Goal: Check status: Check status

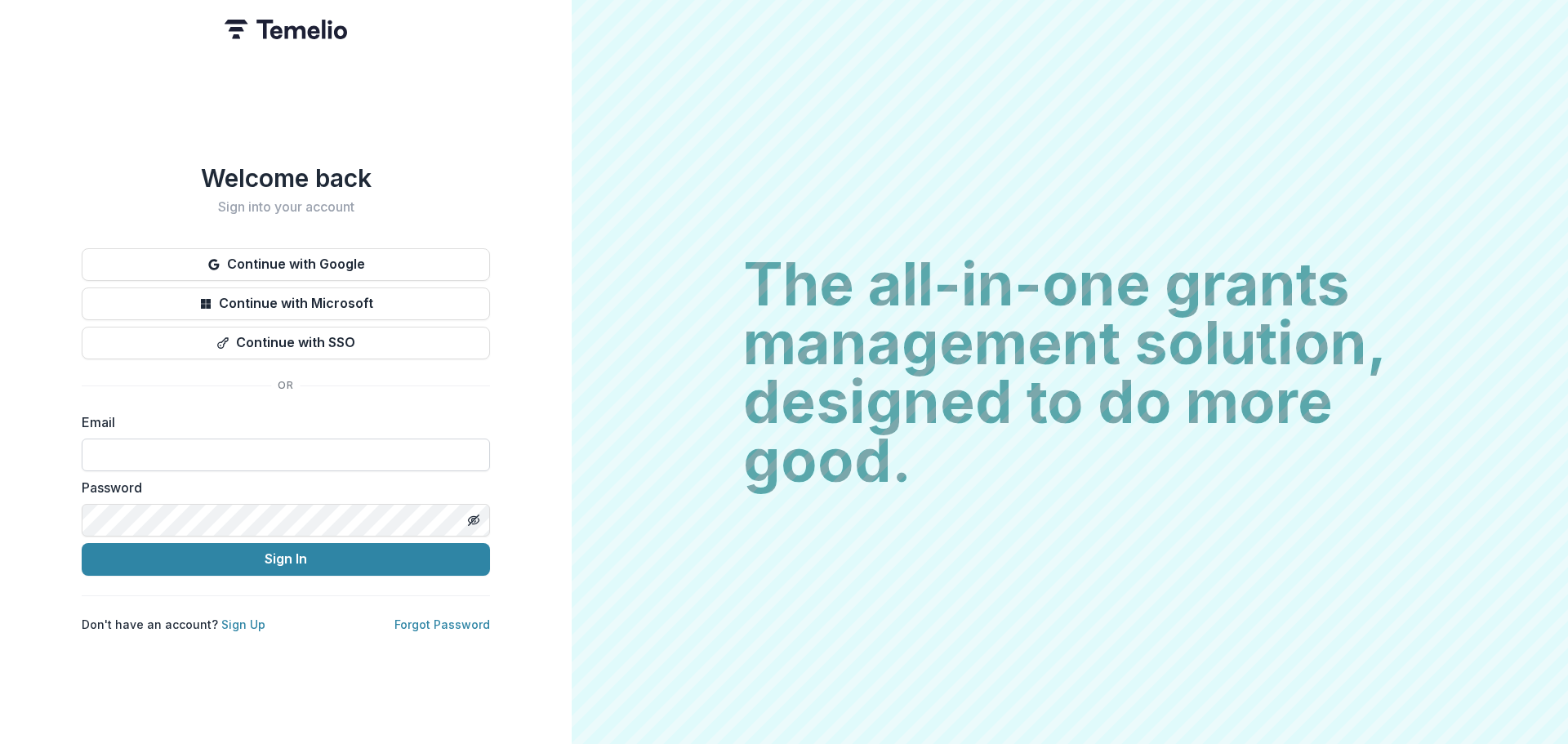
click at [123, 444] on input at bounding box center [285, 455] width 408 height 33
paste input "**********"
type input "**********"
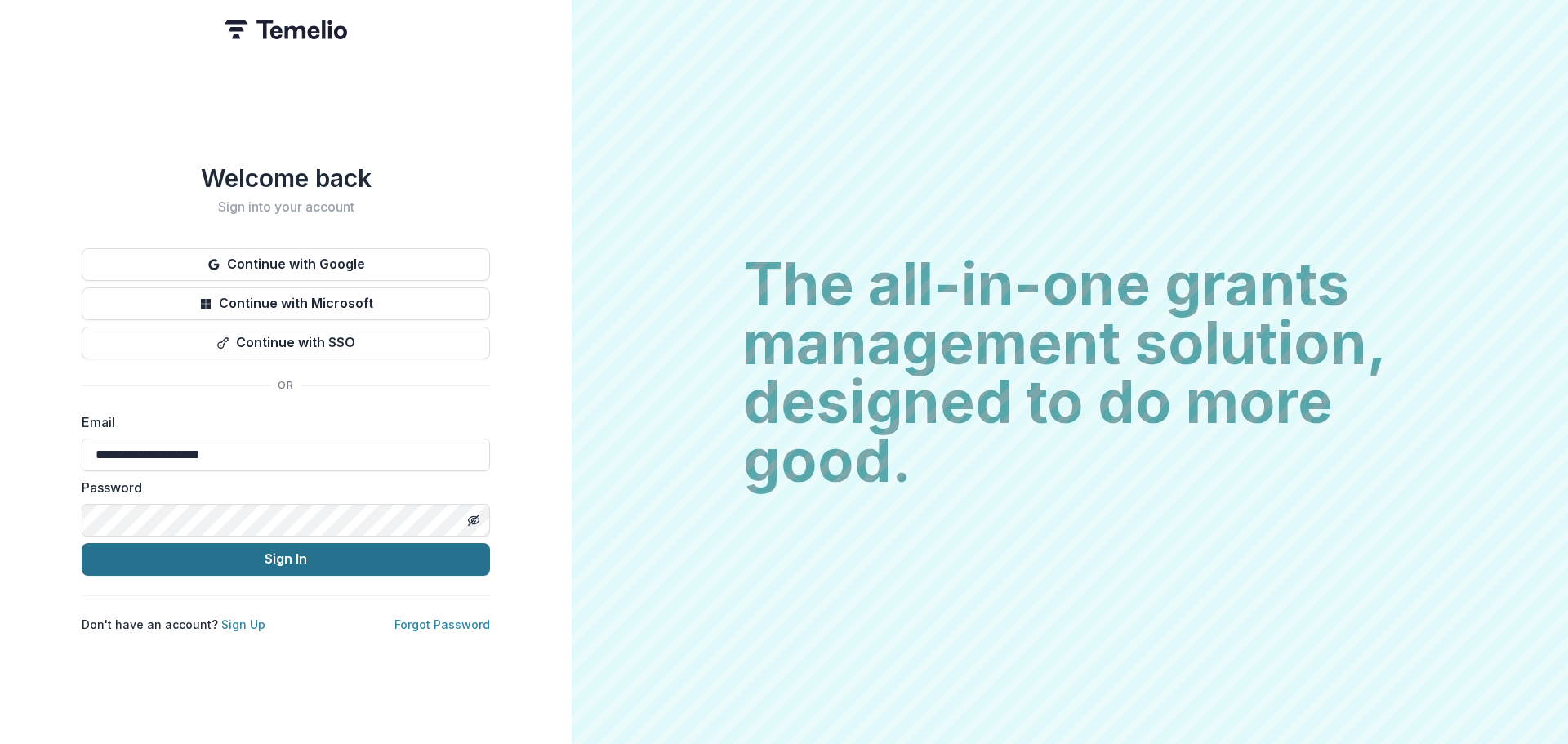
click at [229, 553] on button "Sign In" at bounding box center [285, 559] width 408 height 33
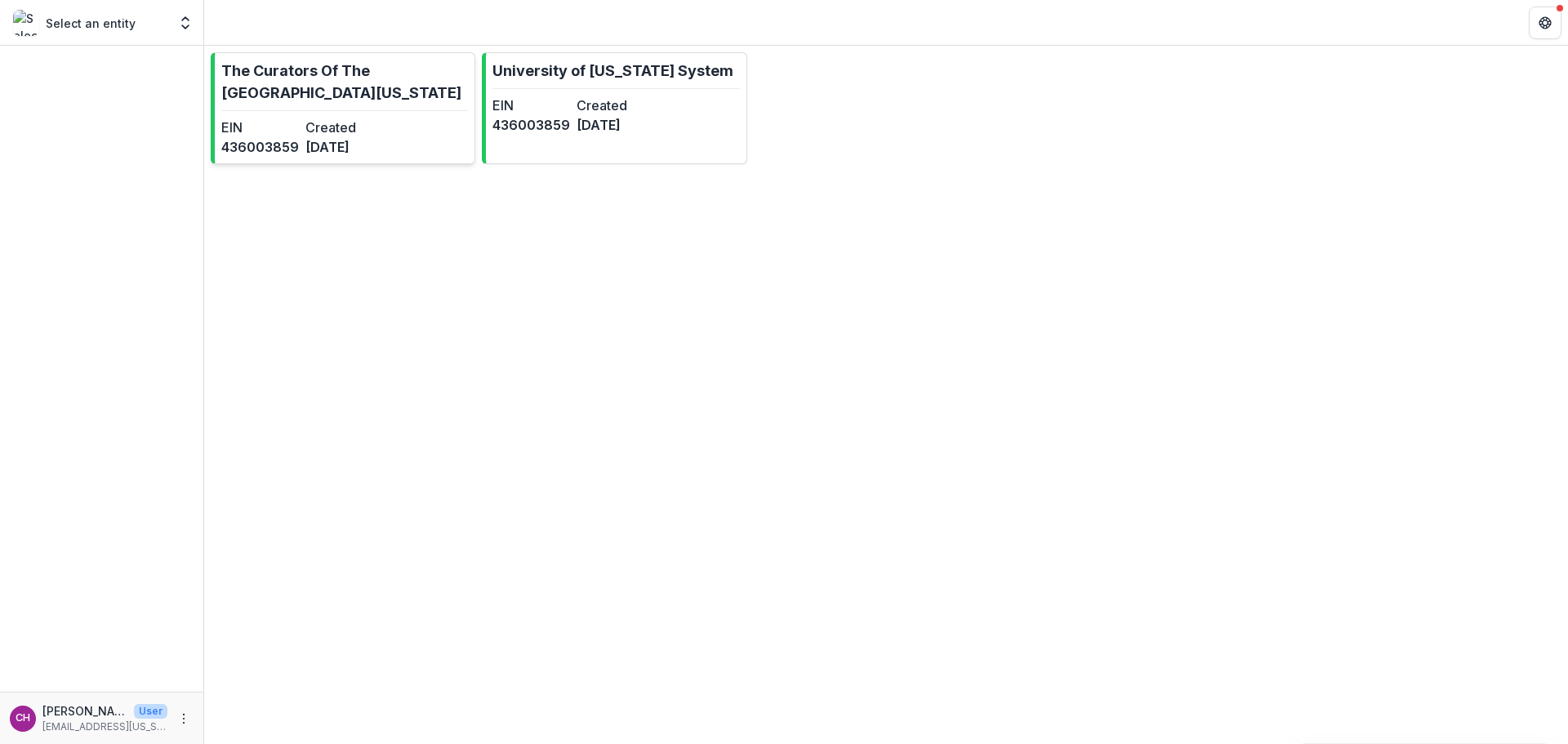
click at [354, 115] on link "The Curators Of The [GEOGRAPHIC_DATA][US_STATE] EIN [US_EMPLOYER_IDENTIFICATION…" at bounding box center [343, 108] width 265 height 112
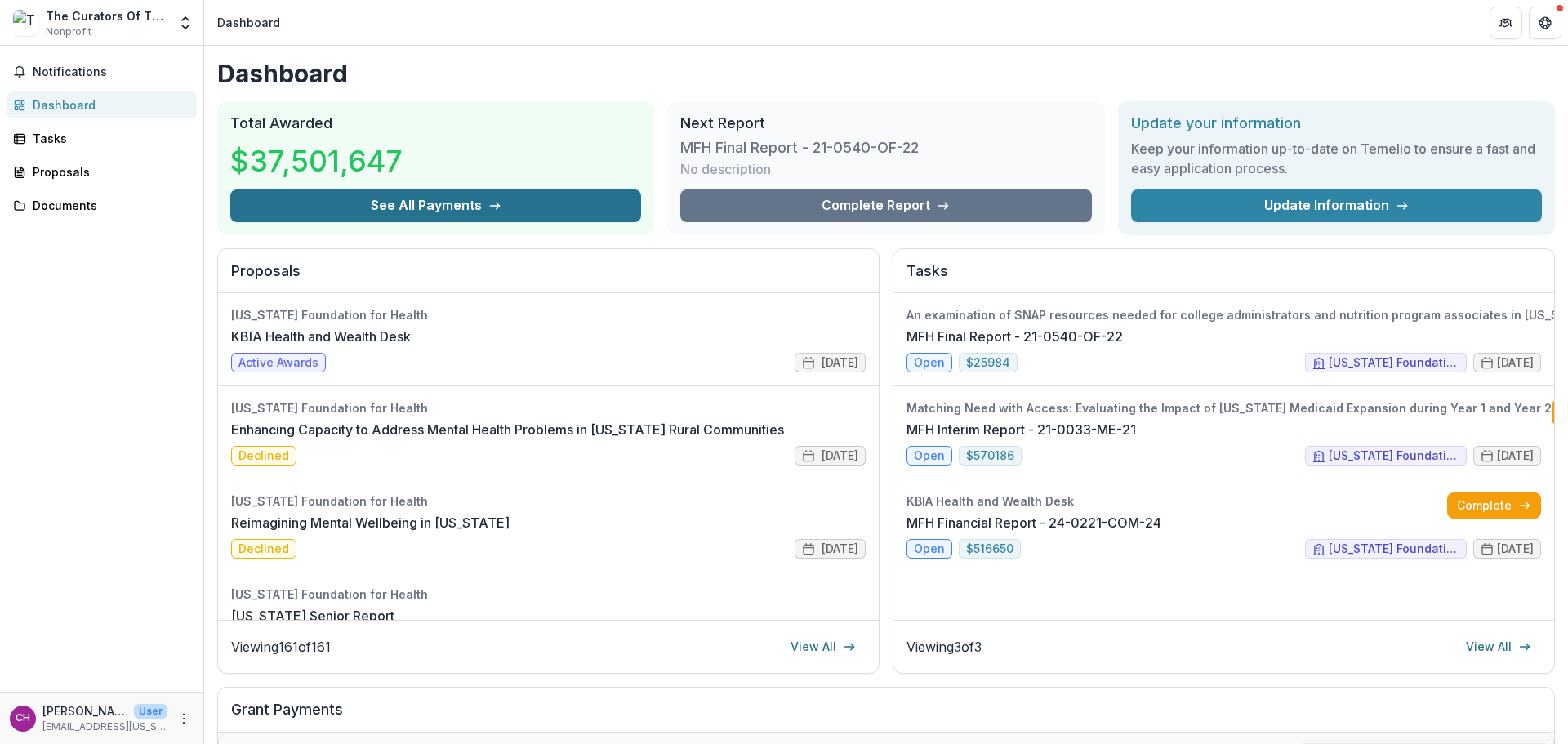
click at [344, 206] on button "See All Payments" at bounding box center [435, 205] width 411 height 33
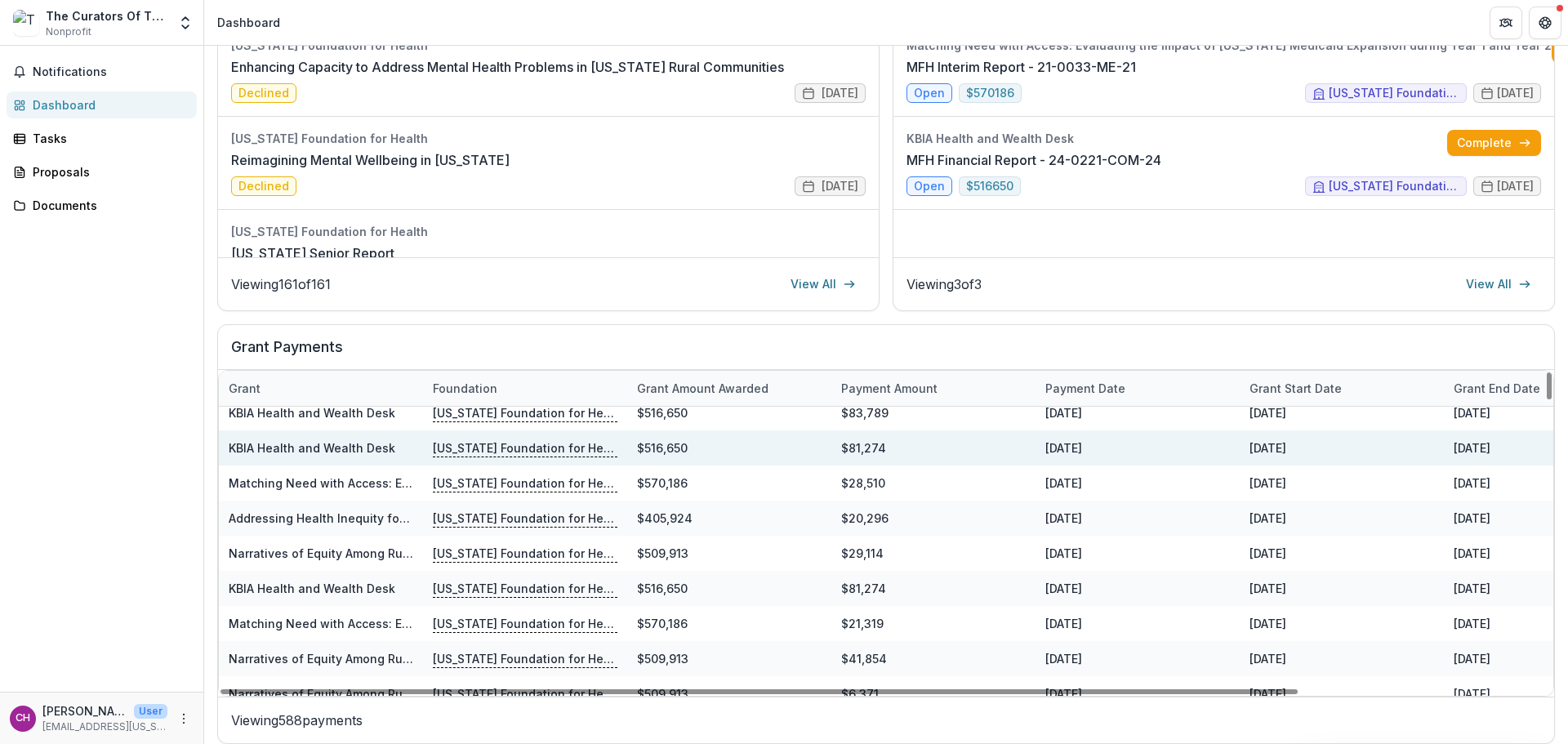
scroll to position [163, 0]
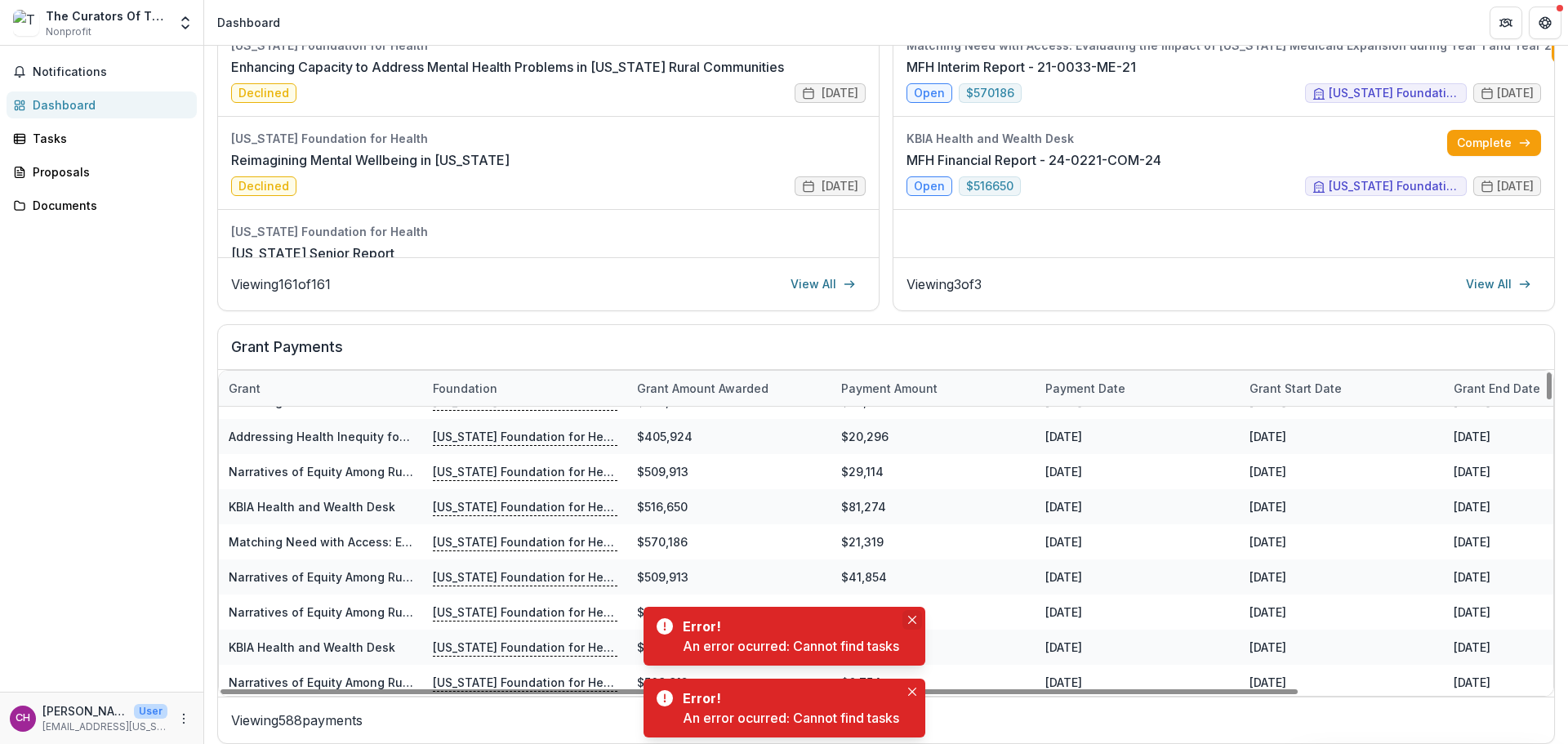
click at [915, 619] on icon "Close" at bounding box center [912, 619] width 8 height 8
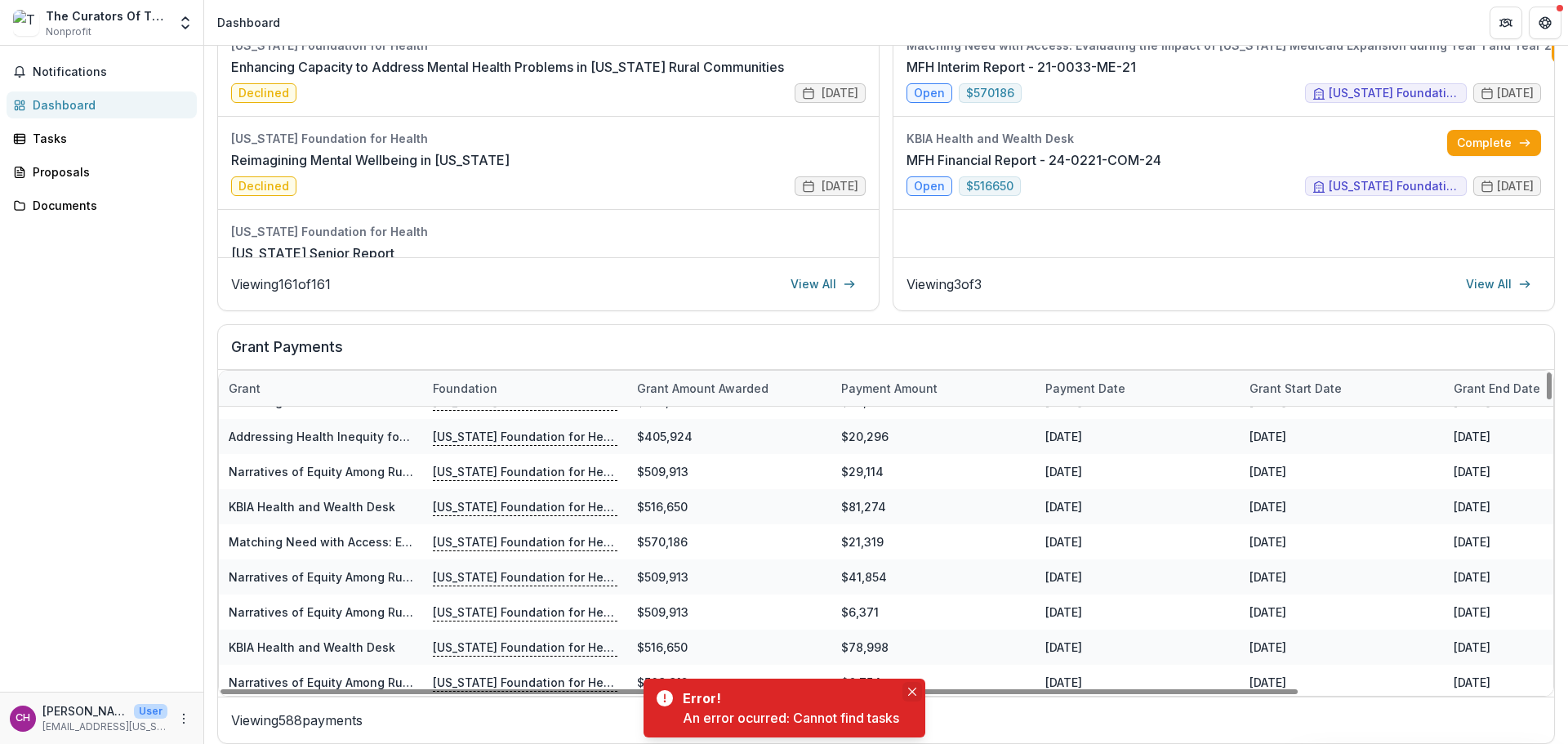
click at [917, 690] on icon "Close" at bounding box center [912, 691] width 8 height 8
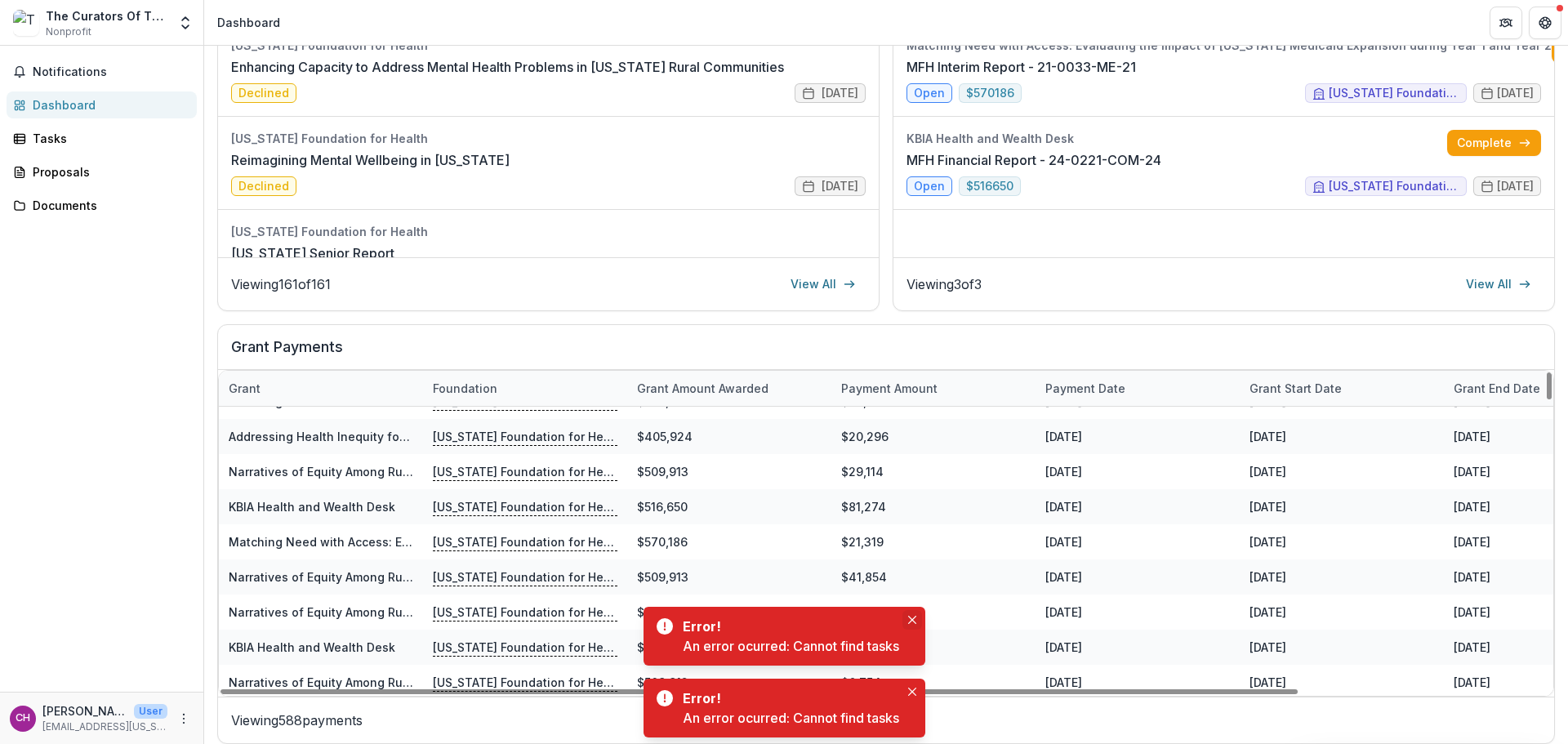
click at [910, 618] on icon "Close" at bounding box center [912, 619] width 8 height 8
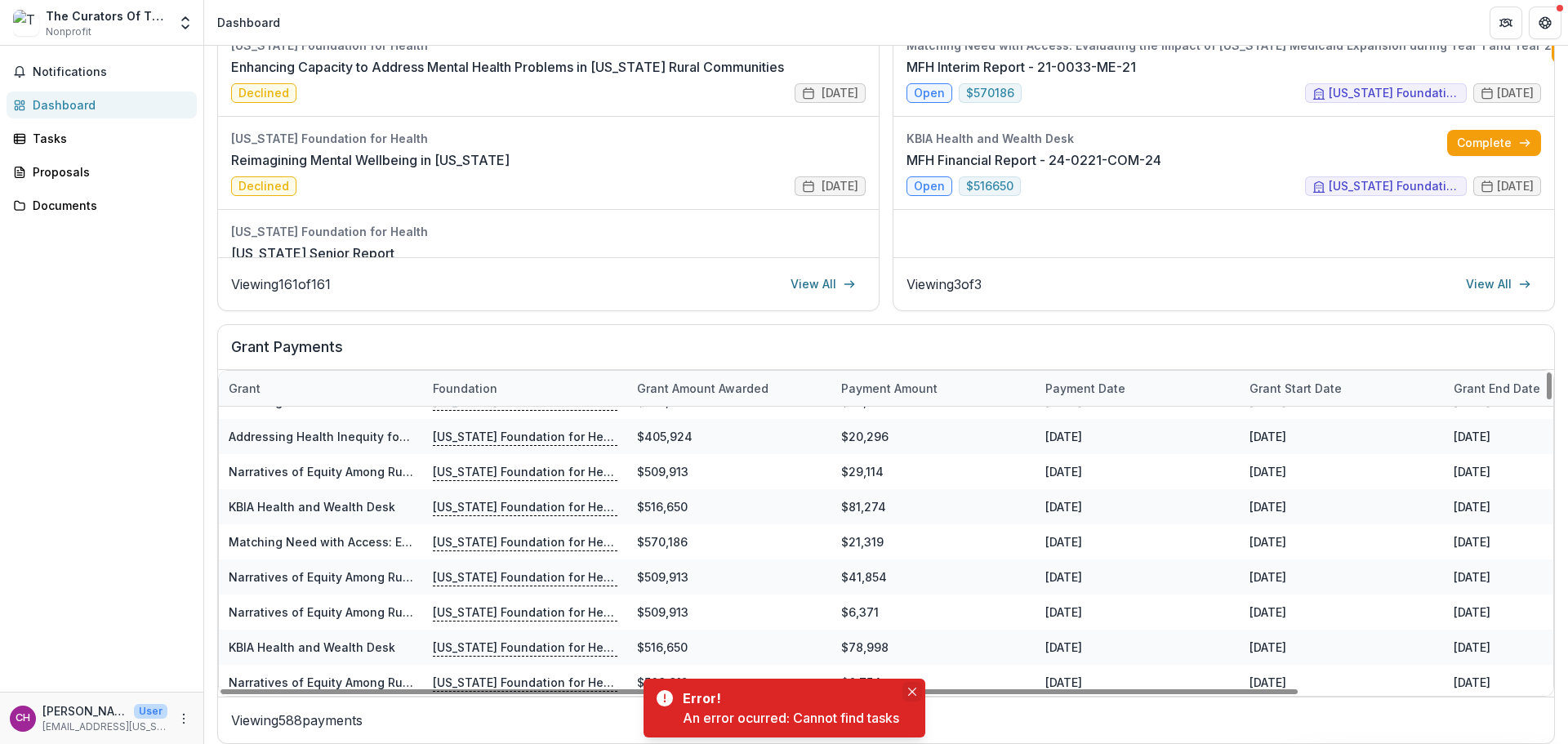
click at [916, 695] on button "Close" at bounding box center [913, 691] width 20 height 20
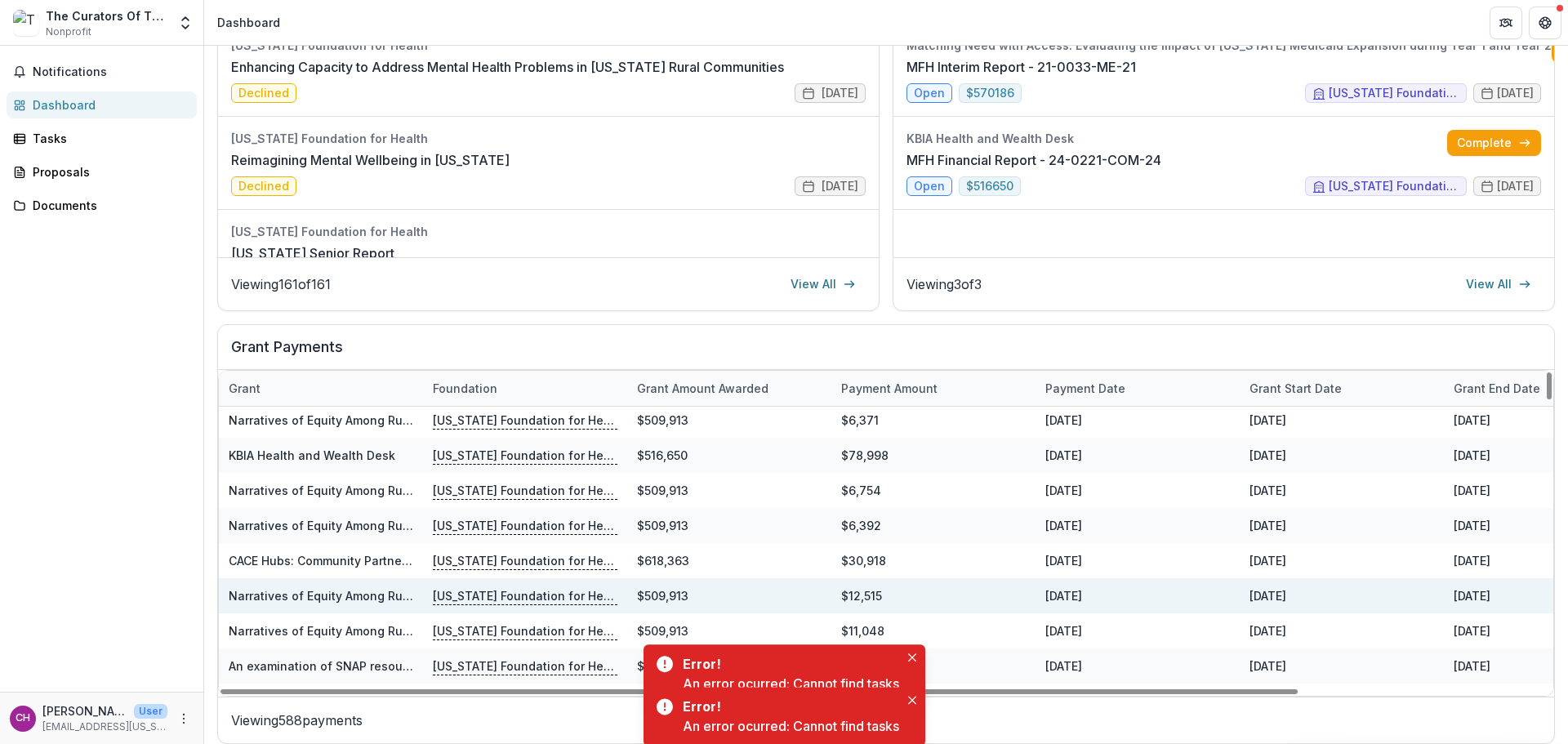
scroll to position [327, 0]
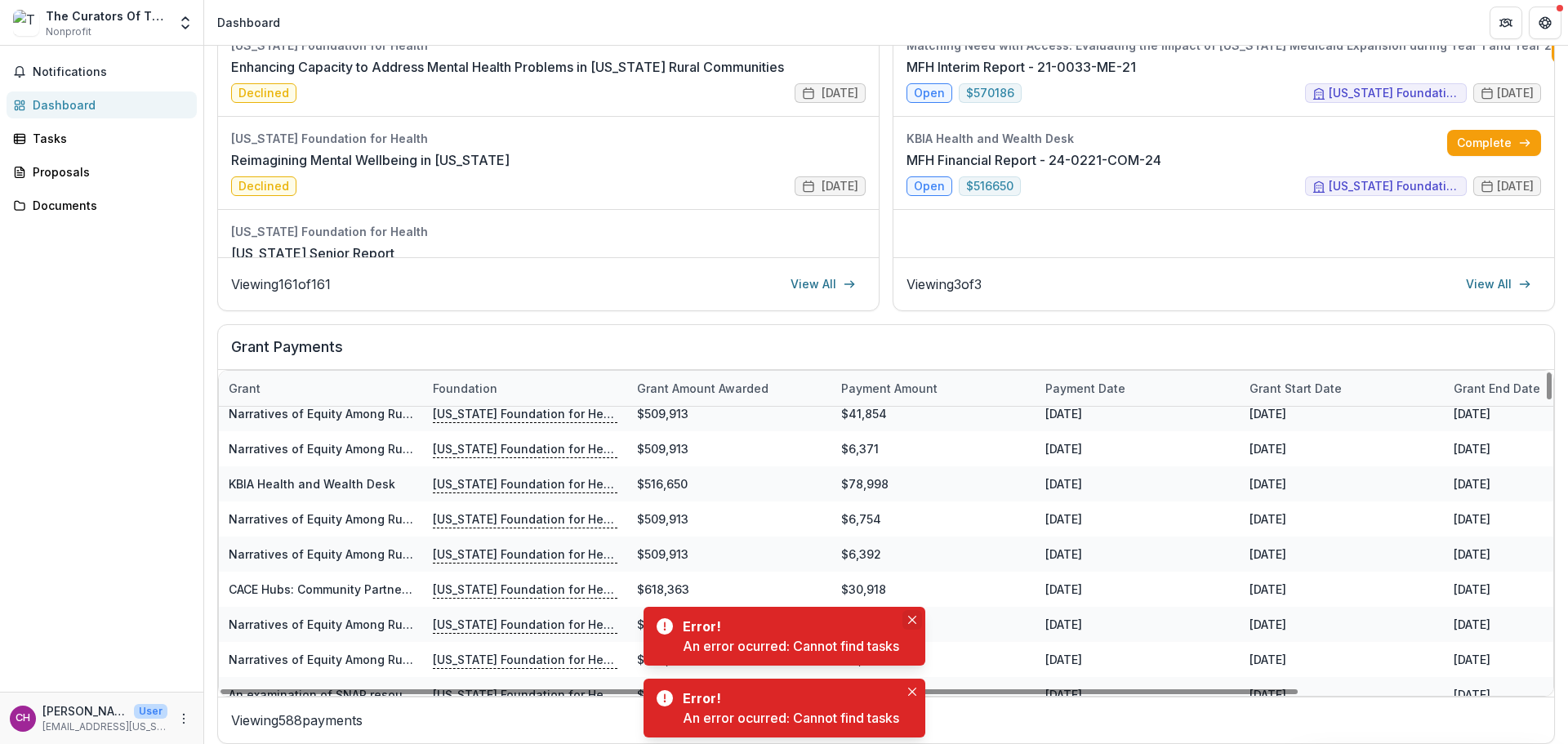
click at [912, 618] on icon "Close" at bounding box center [912, 619] width 8 height 8
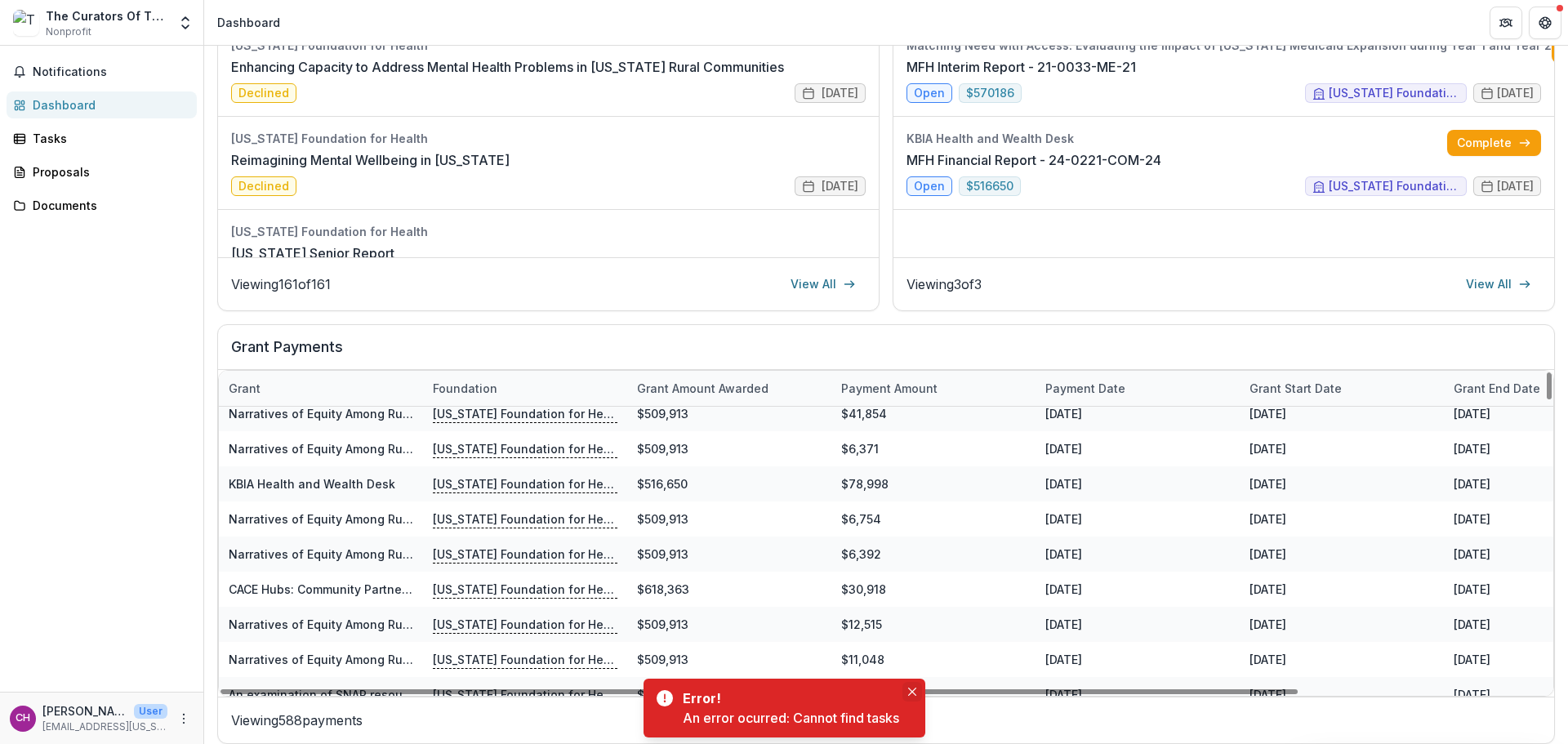
click at [913, 691] on icon "Close" at bounding box center [912, 691] width 8 height 8
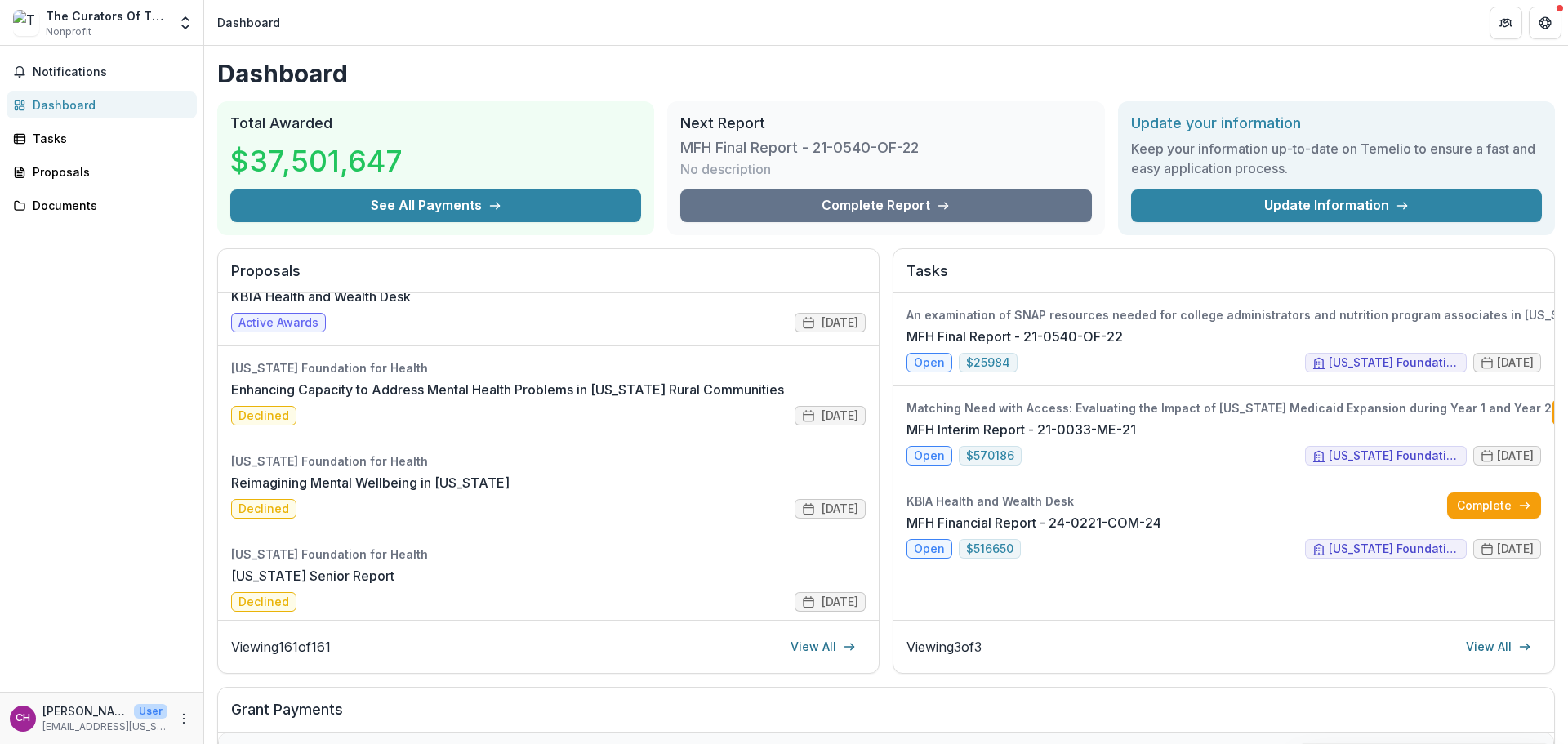
scroll to position [0, 0]
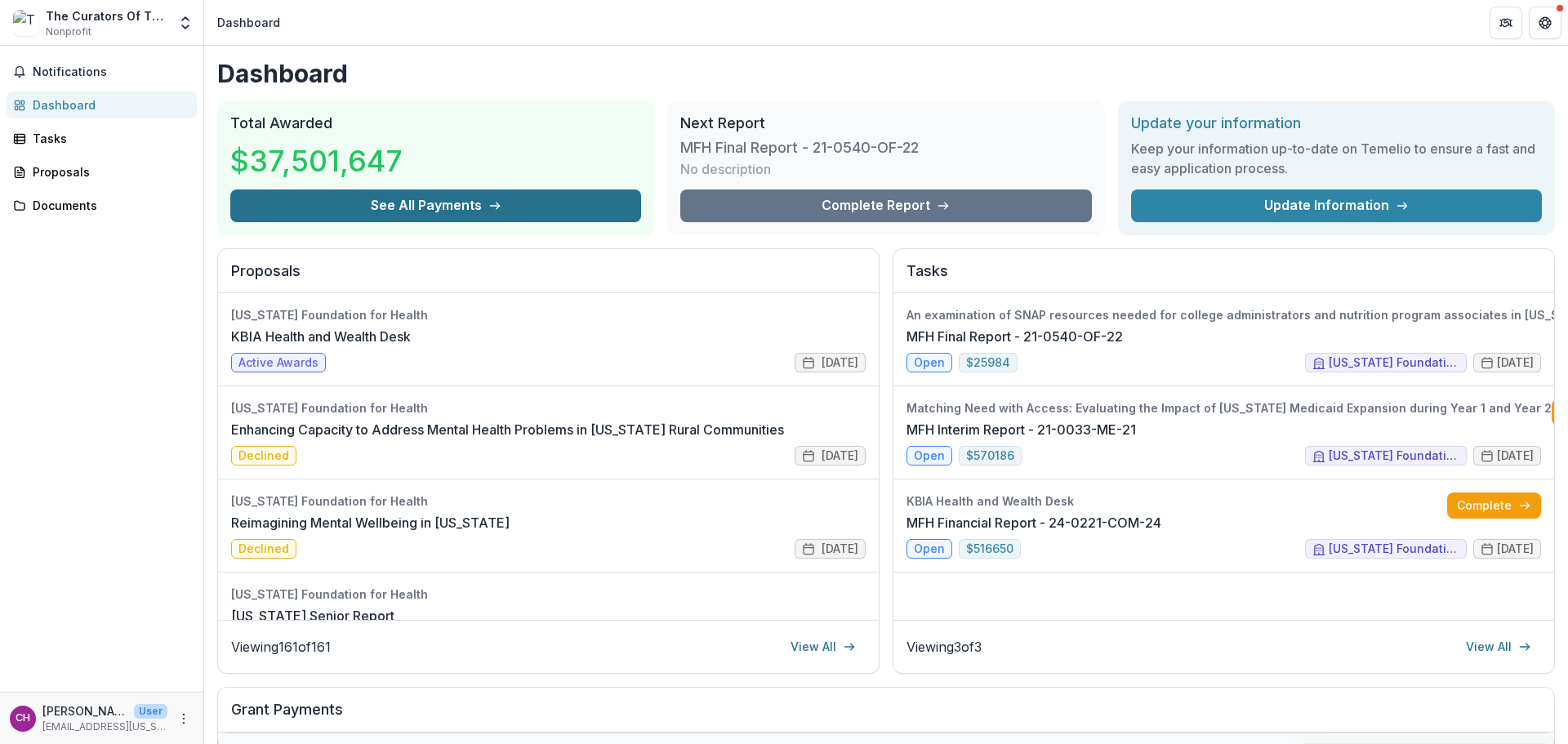
click at [347, 208] on button "See All Payments" at bounding box center [435, 205] width 411 height 33
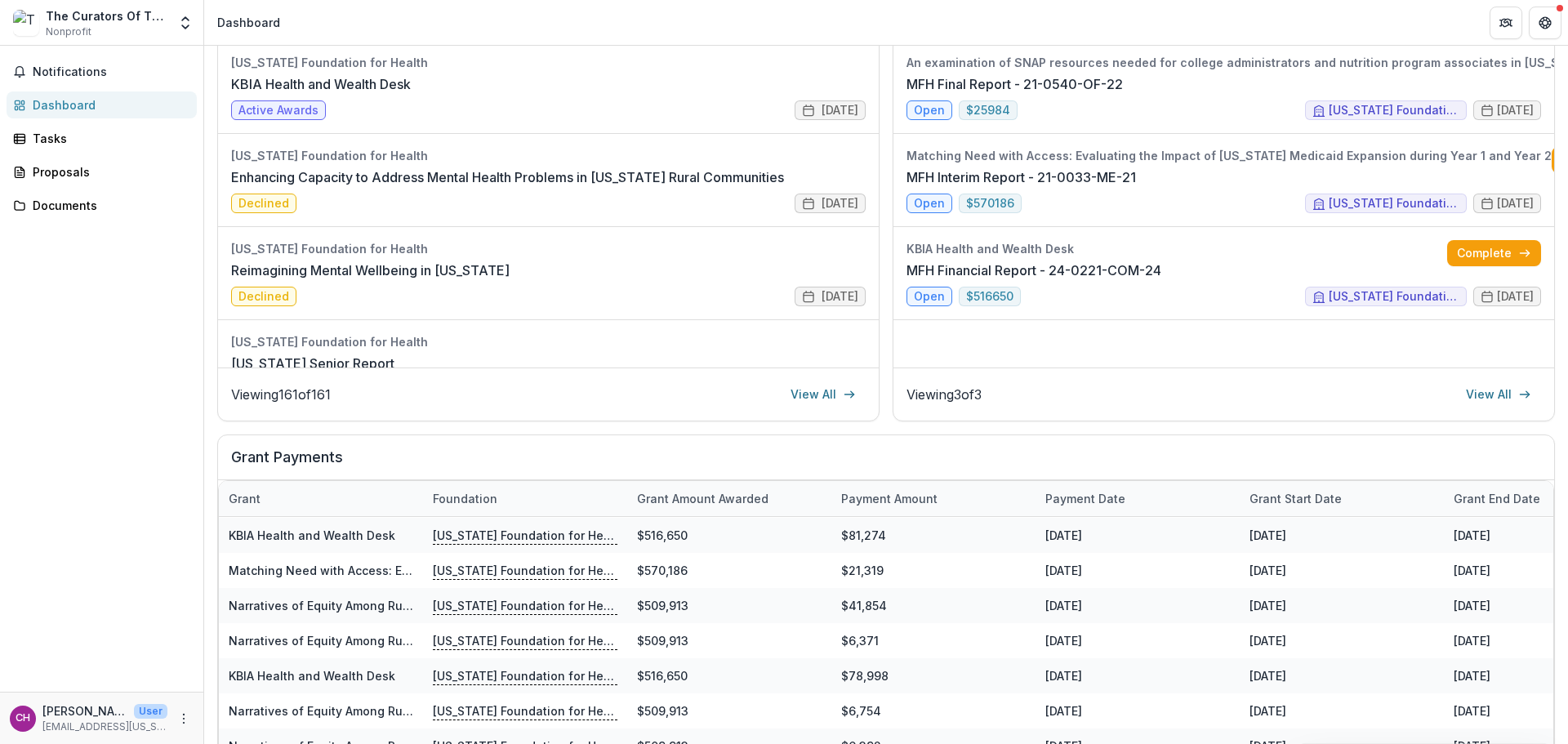
scroll to position [363, 0]
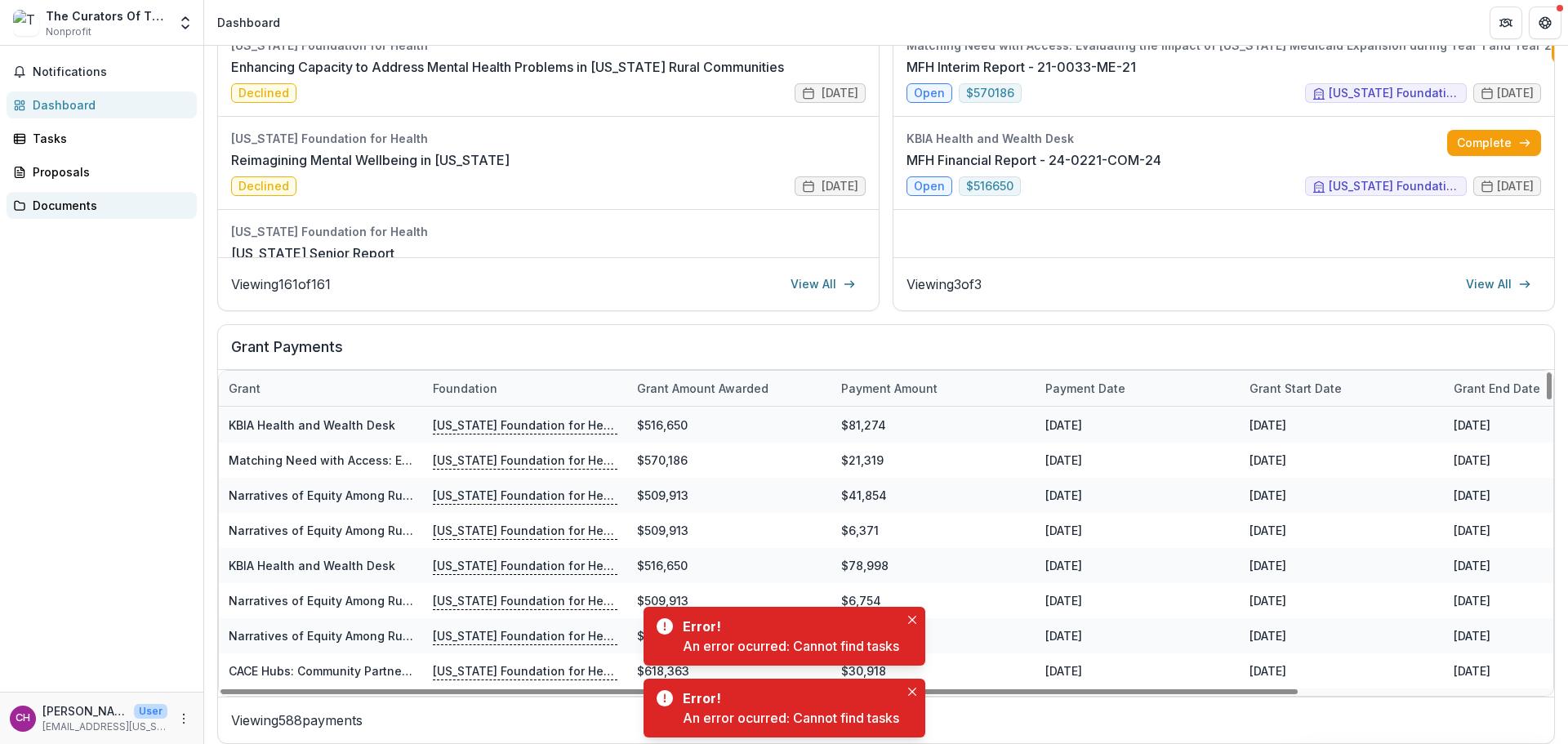
click at [49, 217] on link "Documents" at bounding box center [102, 205] width 190 height 27
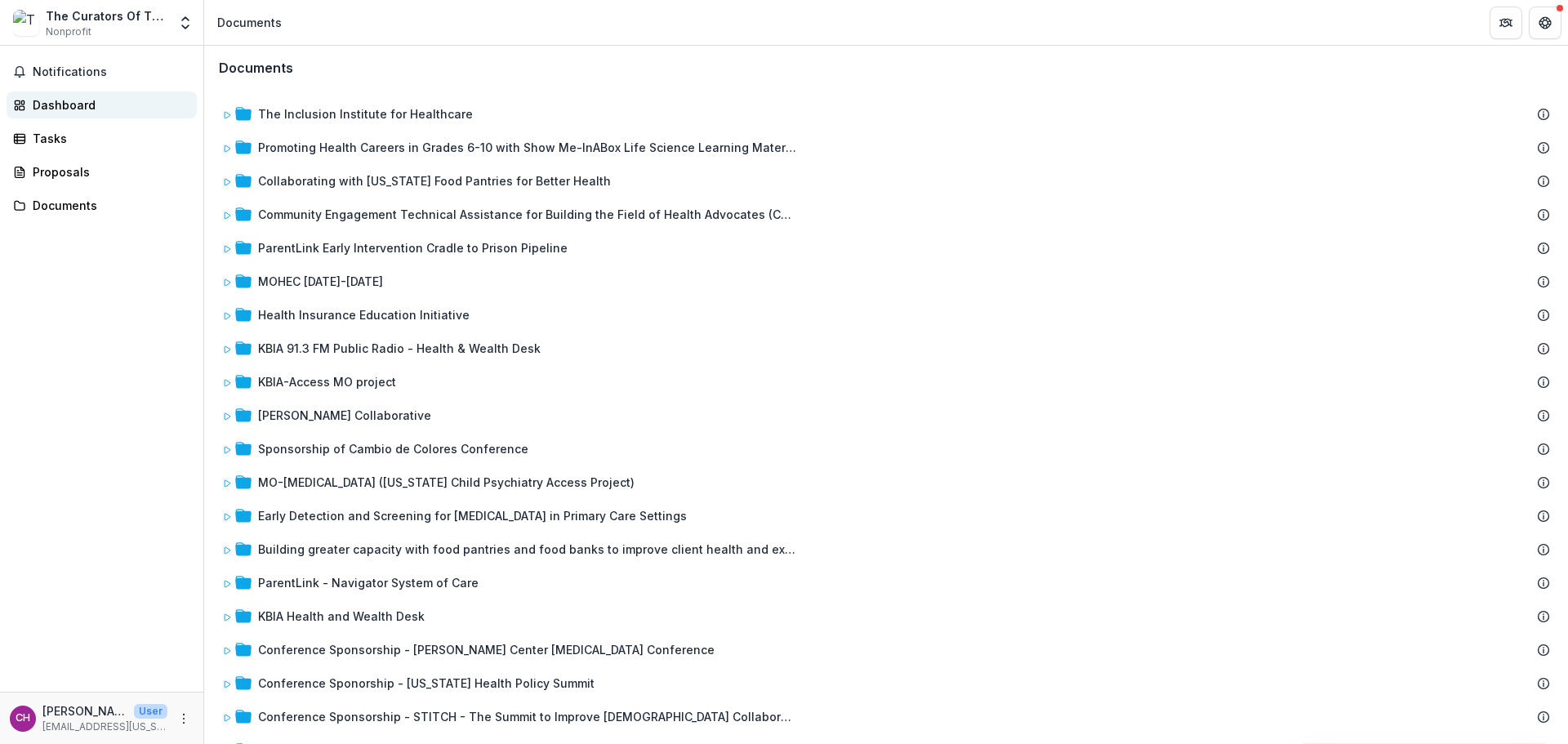
click at [85, 108] on div "Dashboard" at bounding box center [108, 104] width 151 height 17
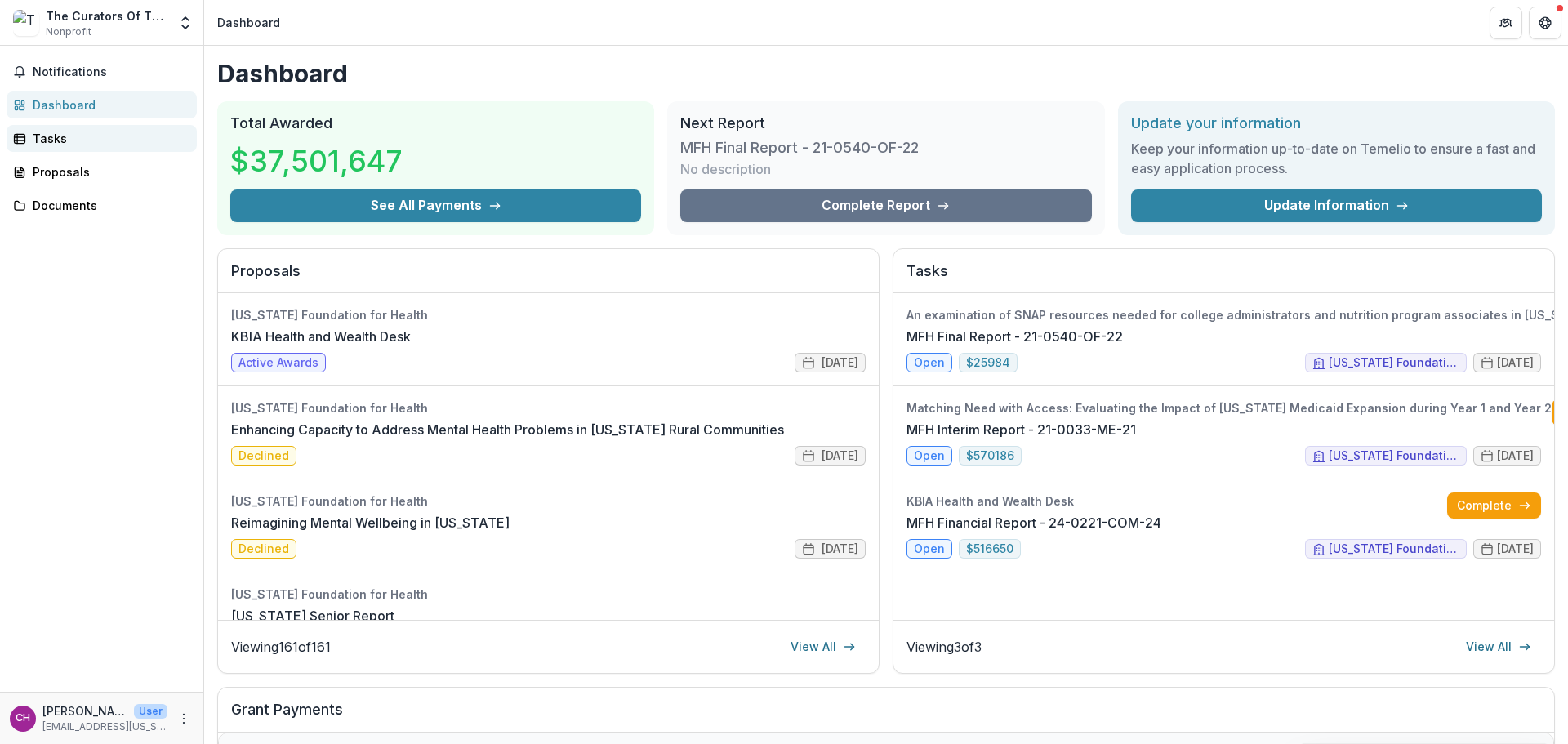
click at [67, 135] on div "Tasks" at bounding box center [108, 138] width 151 height 17
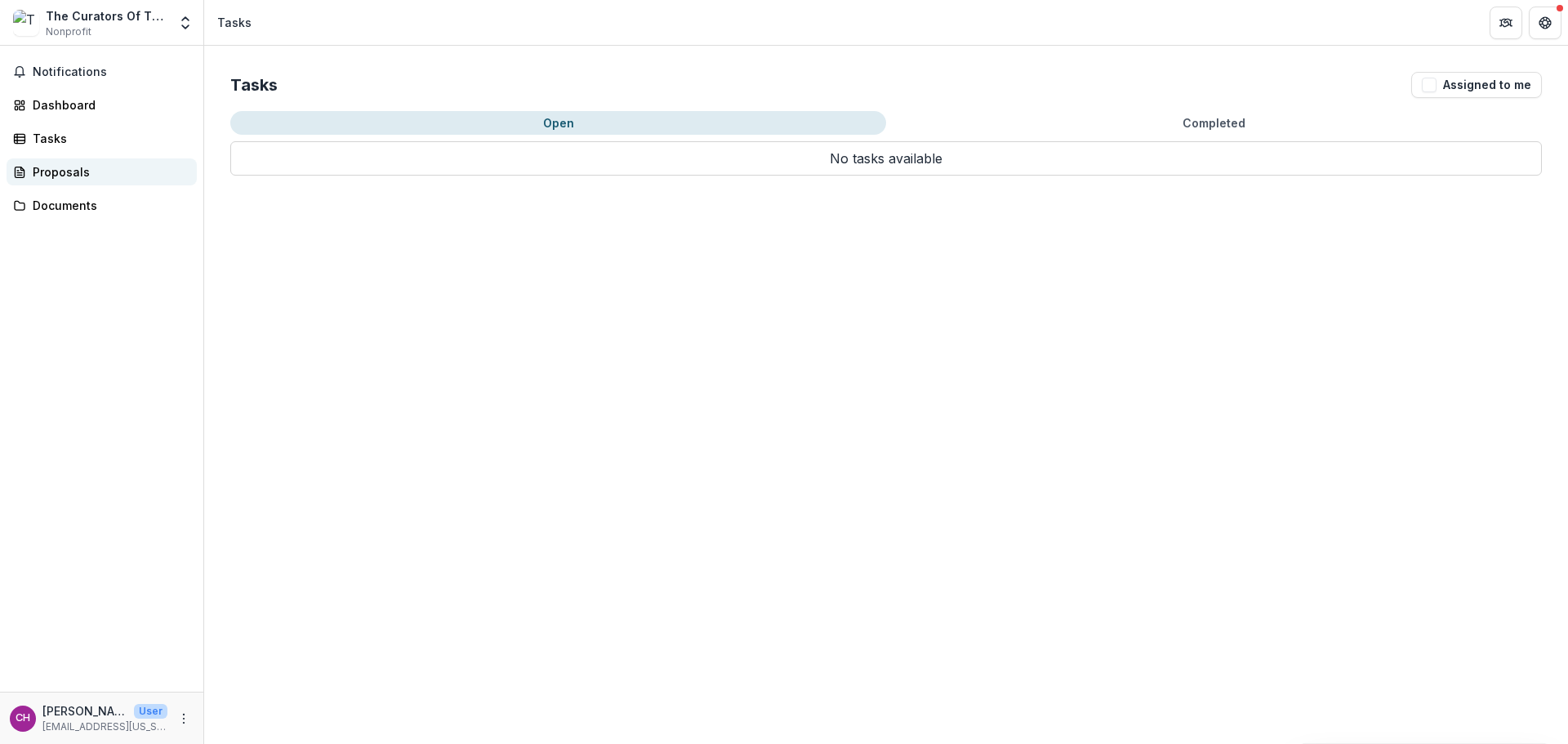
click at [45, 162] on link "Proposals" at bounding box center [102, 171] width 190 height 27
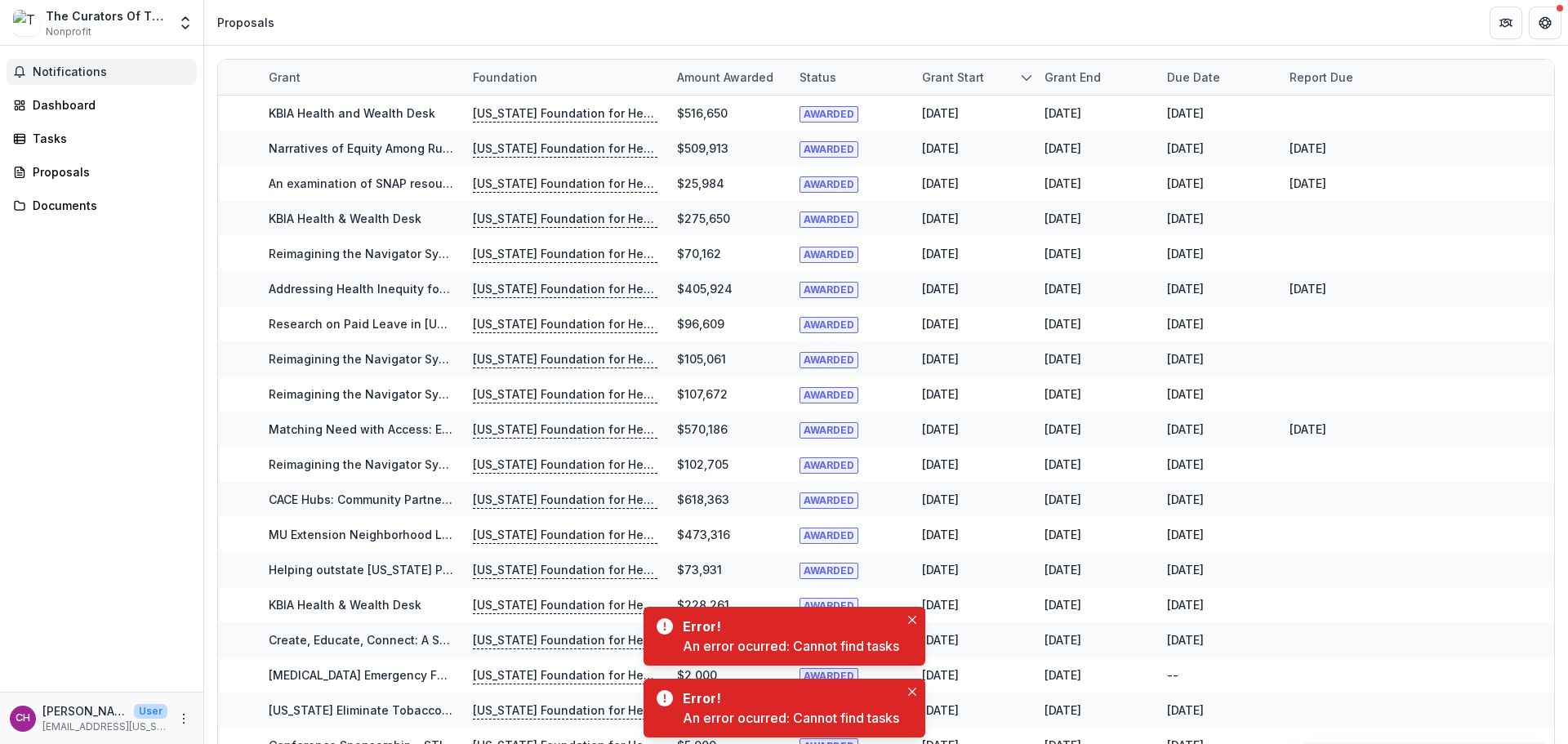
click at [115, 73] on span "Notifications" at bounding box center [111, 72] width 158 height 14
click at [98, 95] on link "Dashboard" at bounding box center [102, 104] width 190 height 27
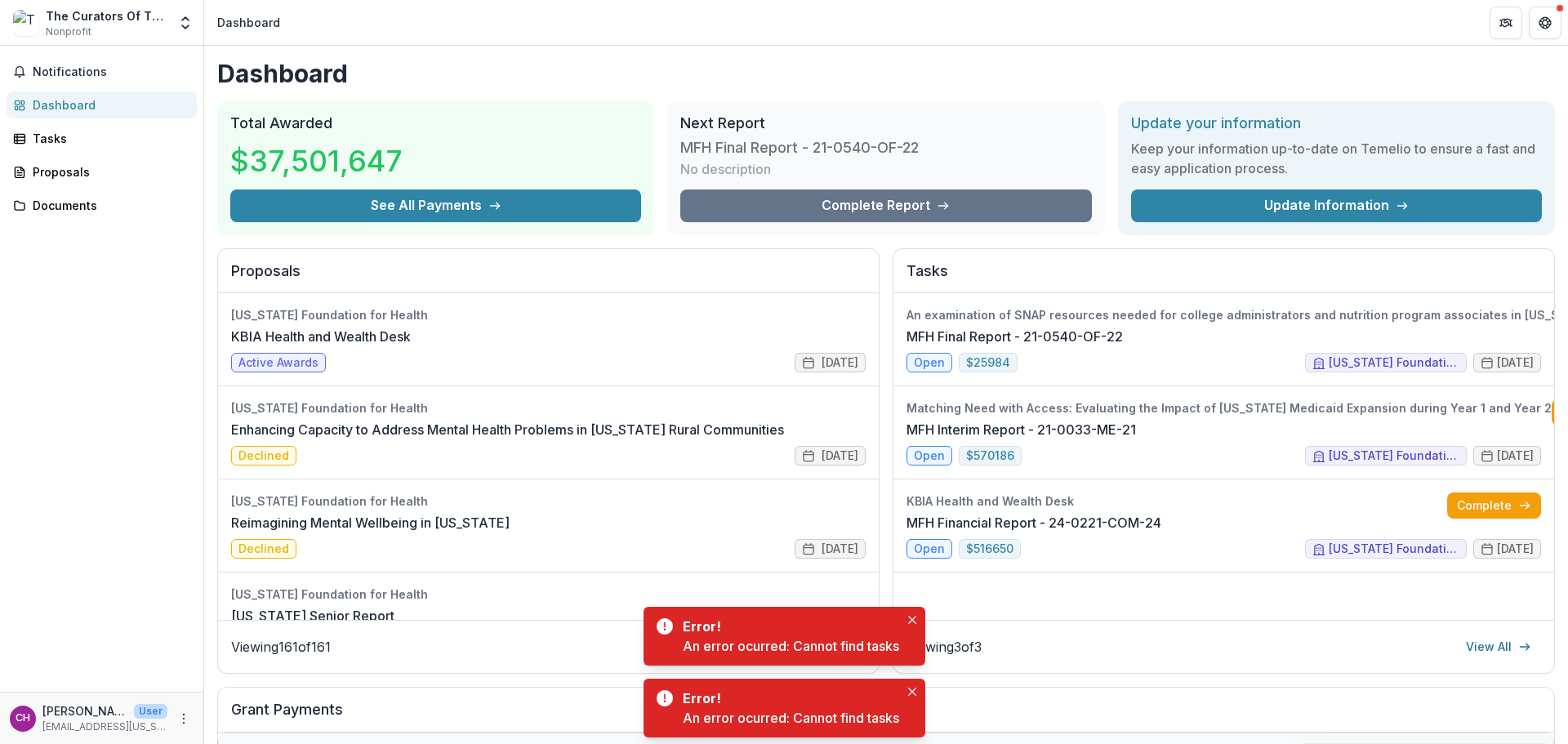
click at [470, 225] on div "Total Awarded $37,501,647 See All Payments" at bounding box center [435, 167] width 437 height 134
click at [477, 216] on button "See All Payments" at bounding box center [435, 205] width 411 height 33
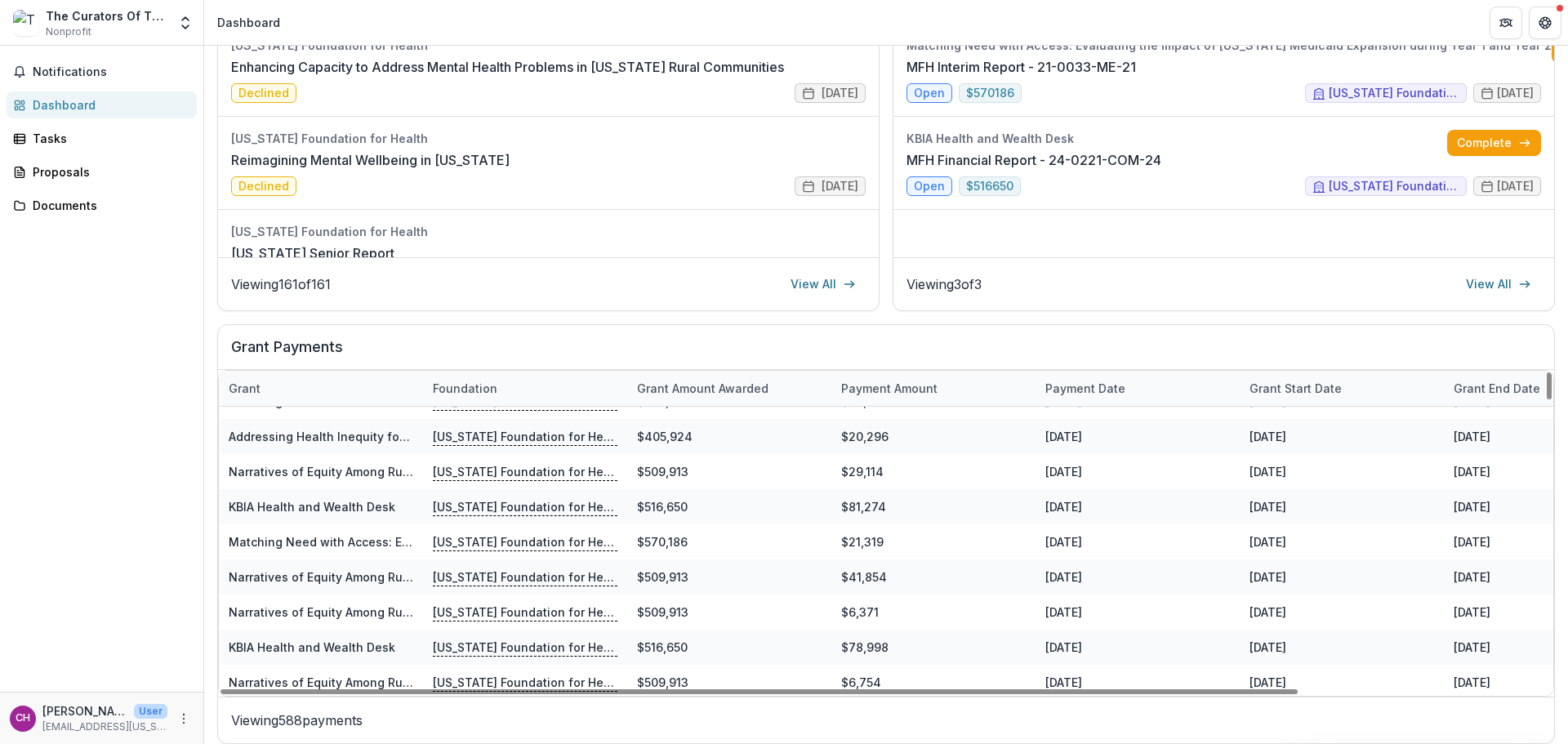
scroll to position [375, 0]
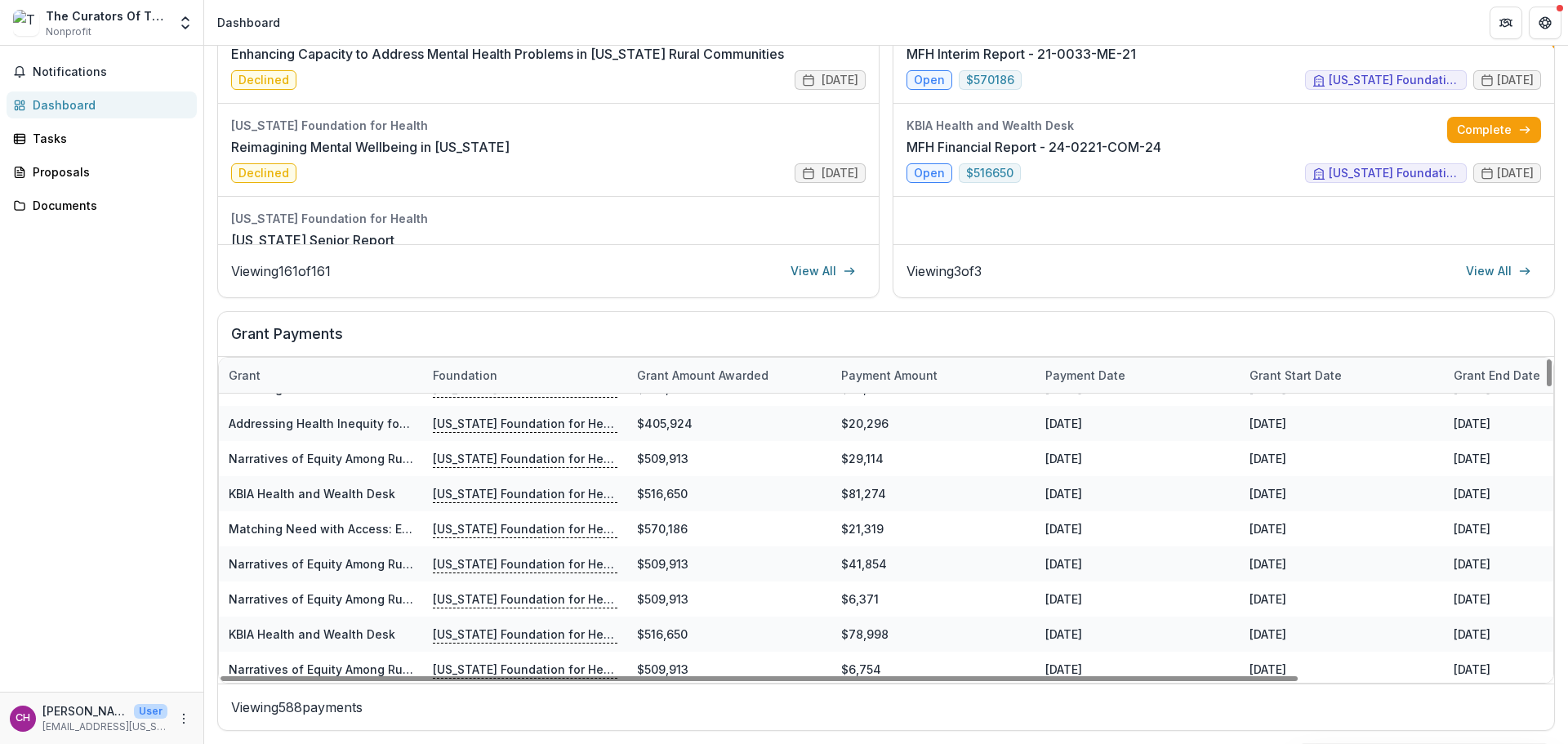
click at [1095, 376] on div "Payment date" at bounding box center [1085, 374] width 100 height 17
click at [1118, 373] on div "Payment date" at bounding box center [1085, 374] width 100 height 17
click at [1096, 372] on div "Payment date" at bounding box center [1085, 374] width 100 height 17
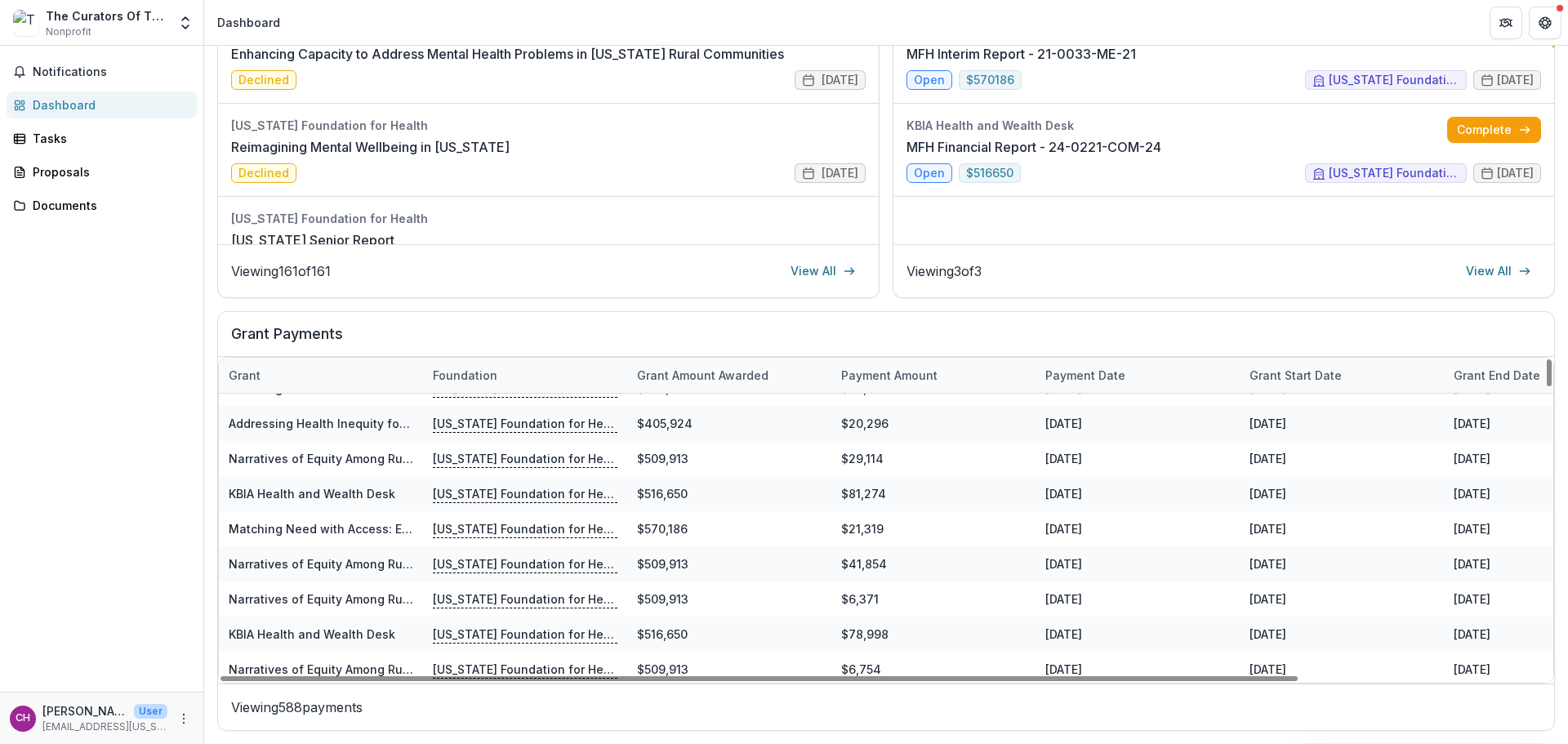
scroll to position [408, 0]
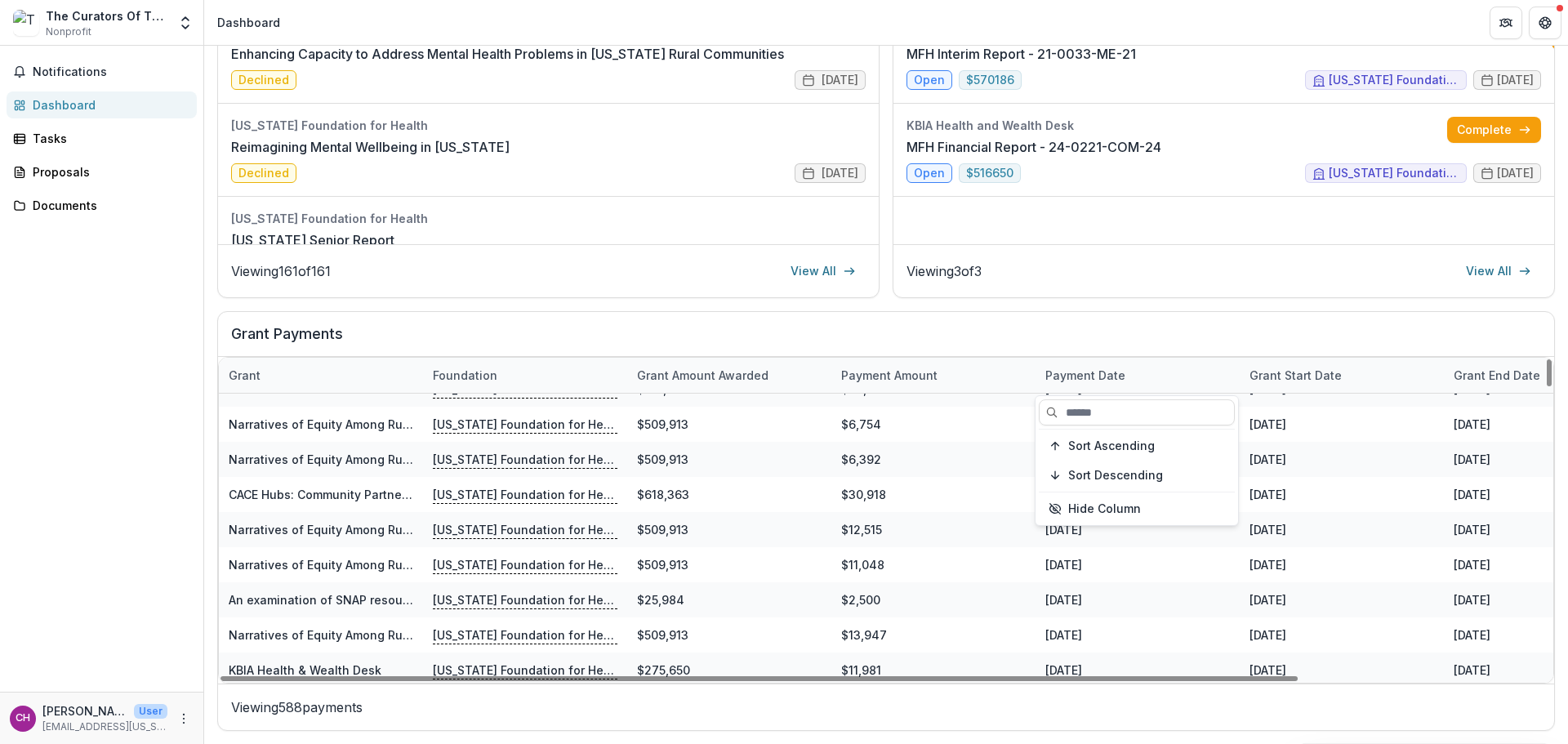
click at [1161, 360] on div "Payment date" at bounding box center [1138, 374] width 204 height 35
click at [1084, 372] on div "Payment date" at bounding box center [1085, 374] width 100 height 17
click at [1074, 478] on span "Sort Descending" at bounding box center [1116, 476] width 95 height 14
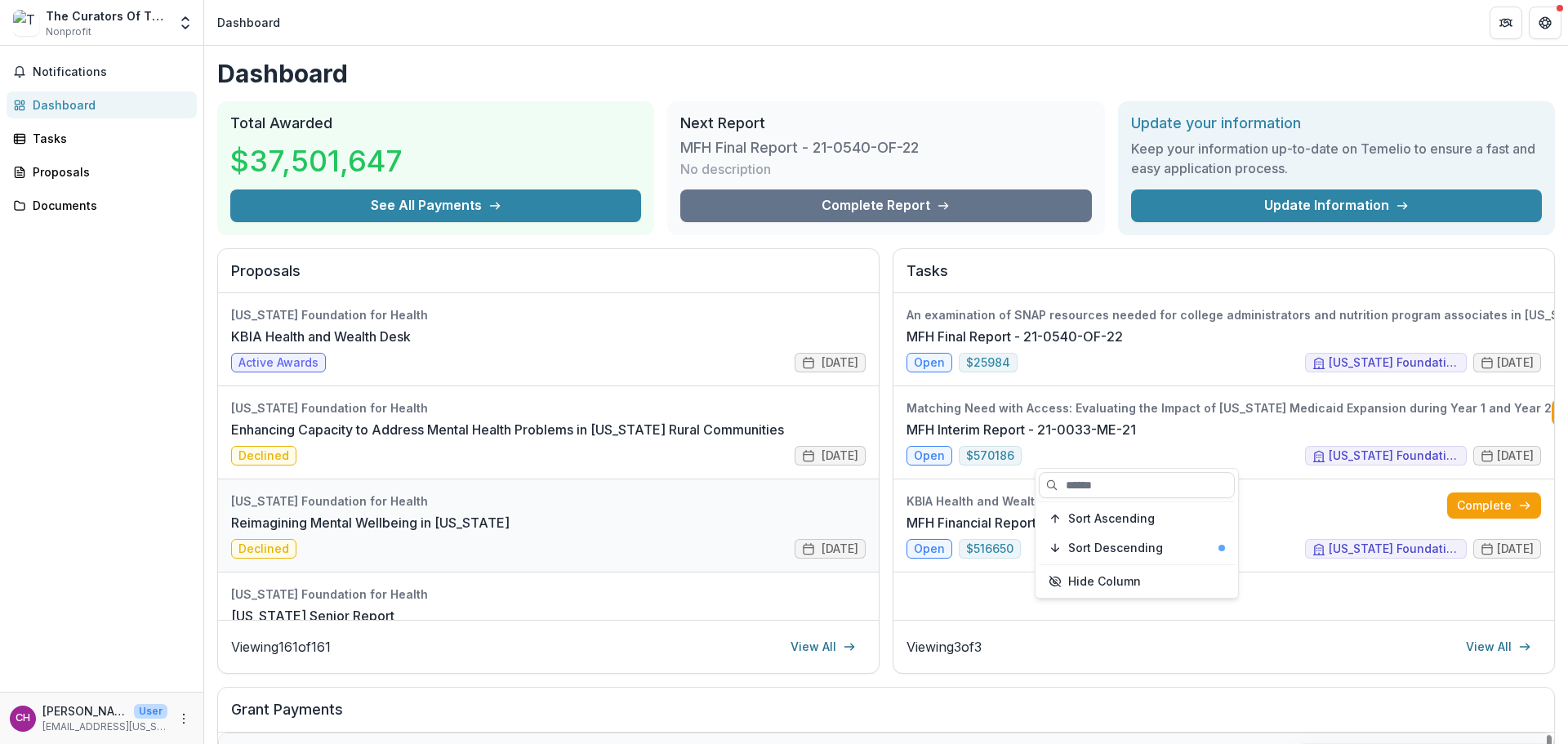
scroll to position [375, 0]
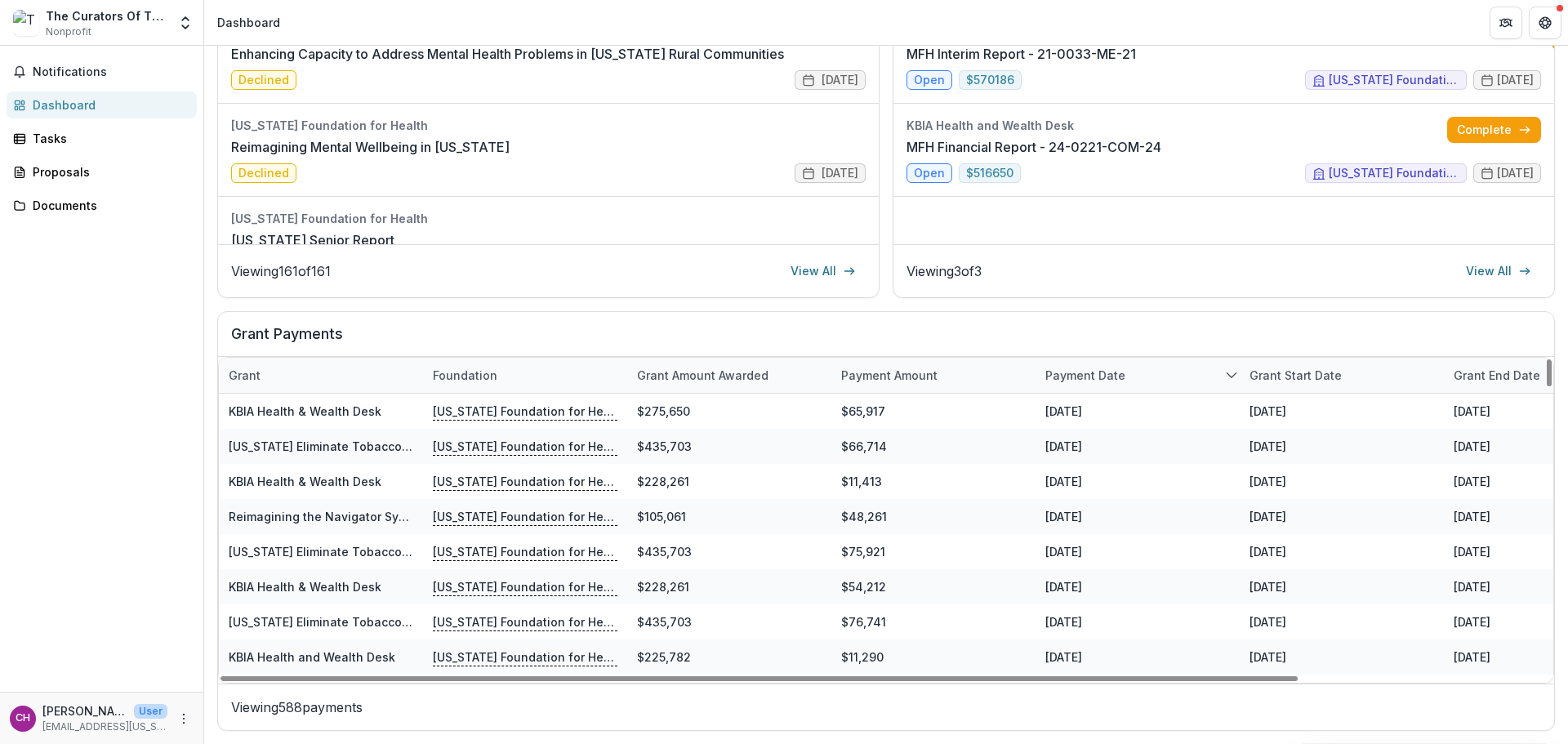
click at [1019, 331] on h2 "Grant Payments" at bounding box center [886, 340] width 1310 height 31
click at [1116, 386] on div "Payment date" at bounding box center [1138, 374] width 204 height 35
click at [1110, 442] on span "Sort Ascending" at bounding box center [1111, 446] width 86 height 14
click at [1041, 351] on h2 "Grant Payments" at bounding box center [886, 340] width 1310 height 31
click at [1099, 382] on div "Payment date" at bounding box center [1085, 374] width 100 height 17
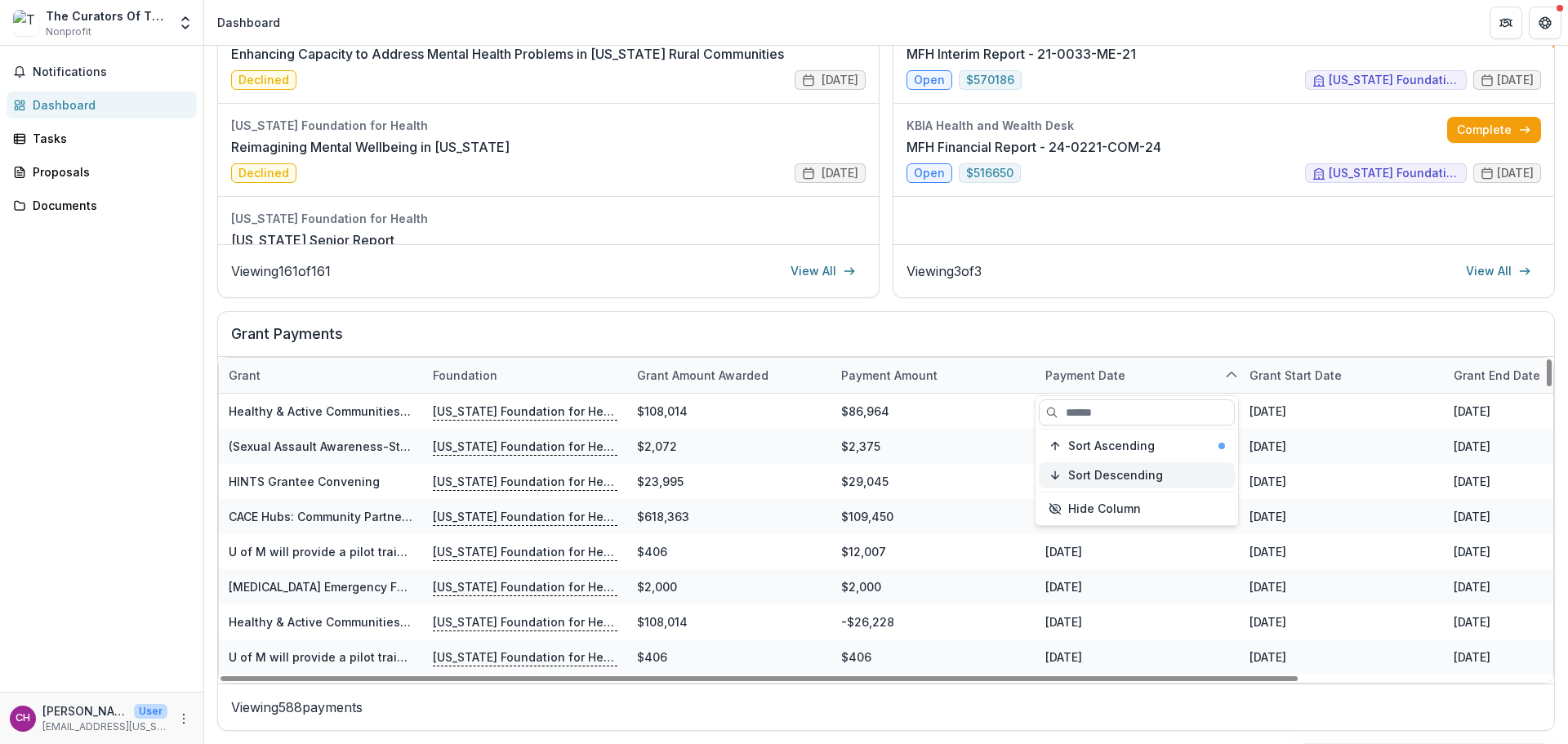
click at [1117, 472] on span "Sort Descending" at bounding box center [1116, 476] width 95 height 14
click at [1553, 468] on div "Dashboard Total Awarded $37,501,647 See All Payments Next Report MFH Final Repo…" at bounding box center [886, 207] width 1364 height 1074
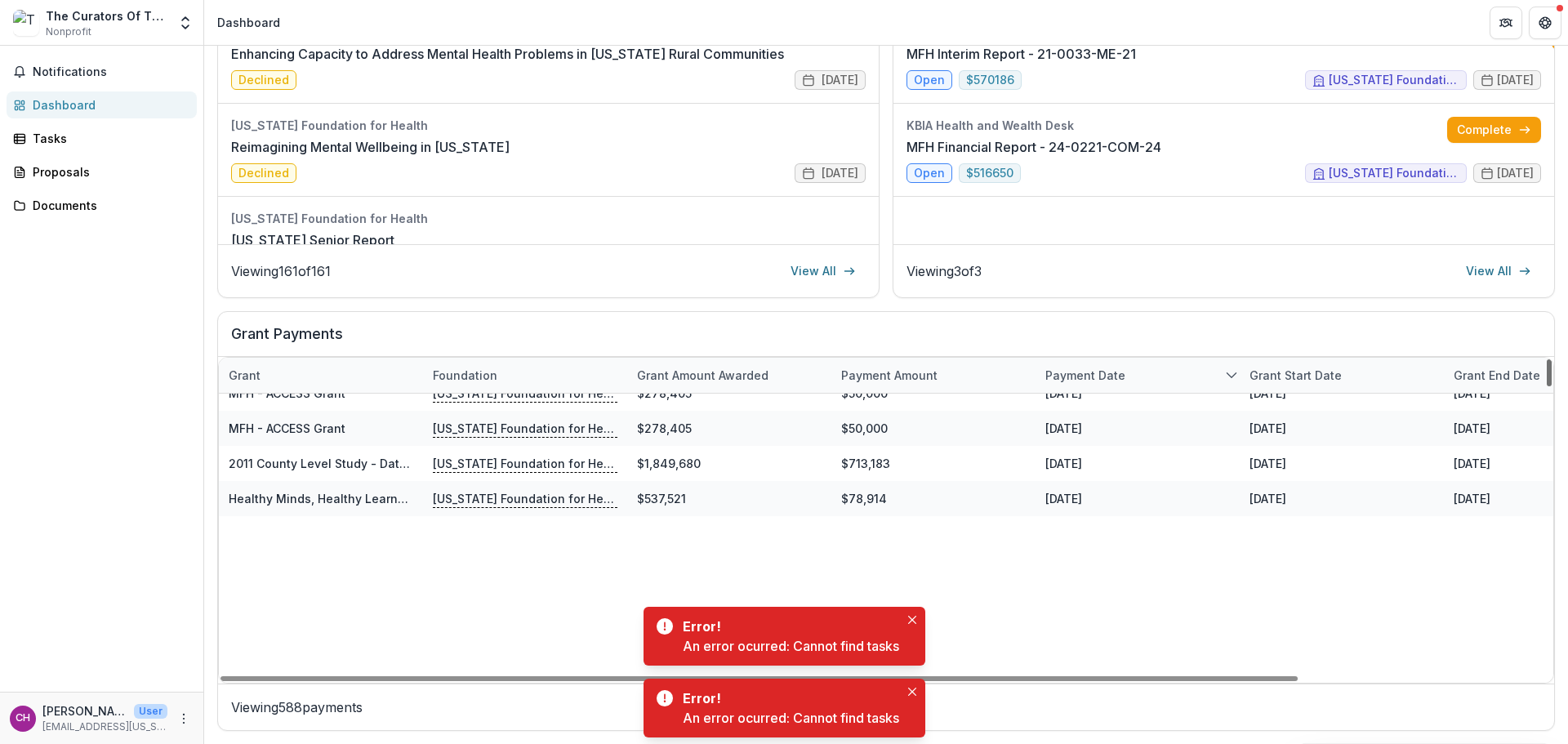
scroll to position [0, 0]
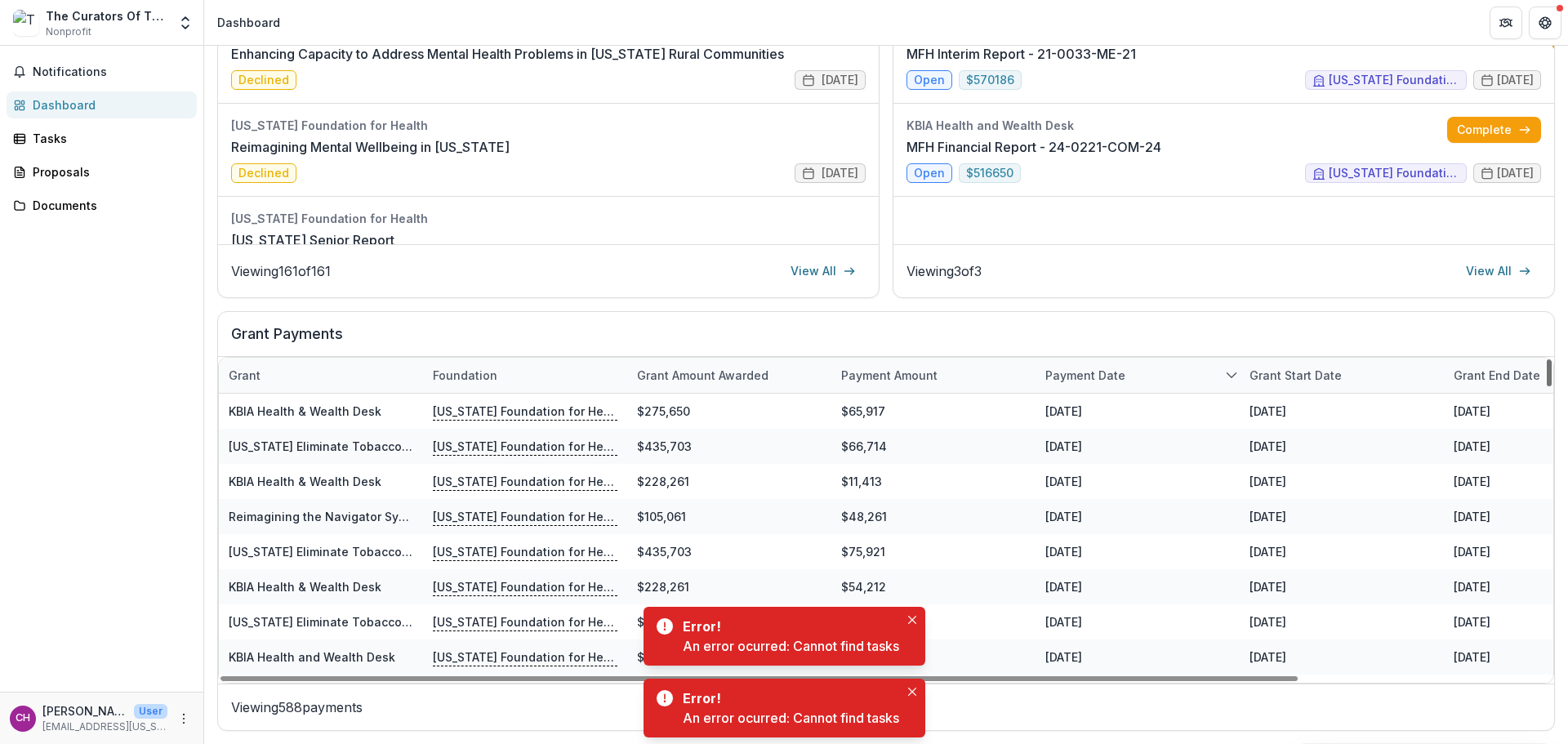
drag, startPoint x: 1545, startPoint y: 377, endPoint x: 1529, endPoint y: 335, distance: 44.9
click at [1547, 360] on div at bounding box center [1549, 372] width 5 height 27
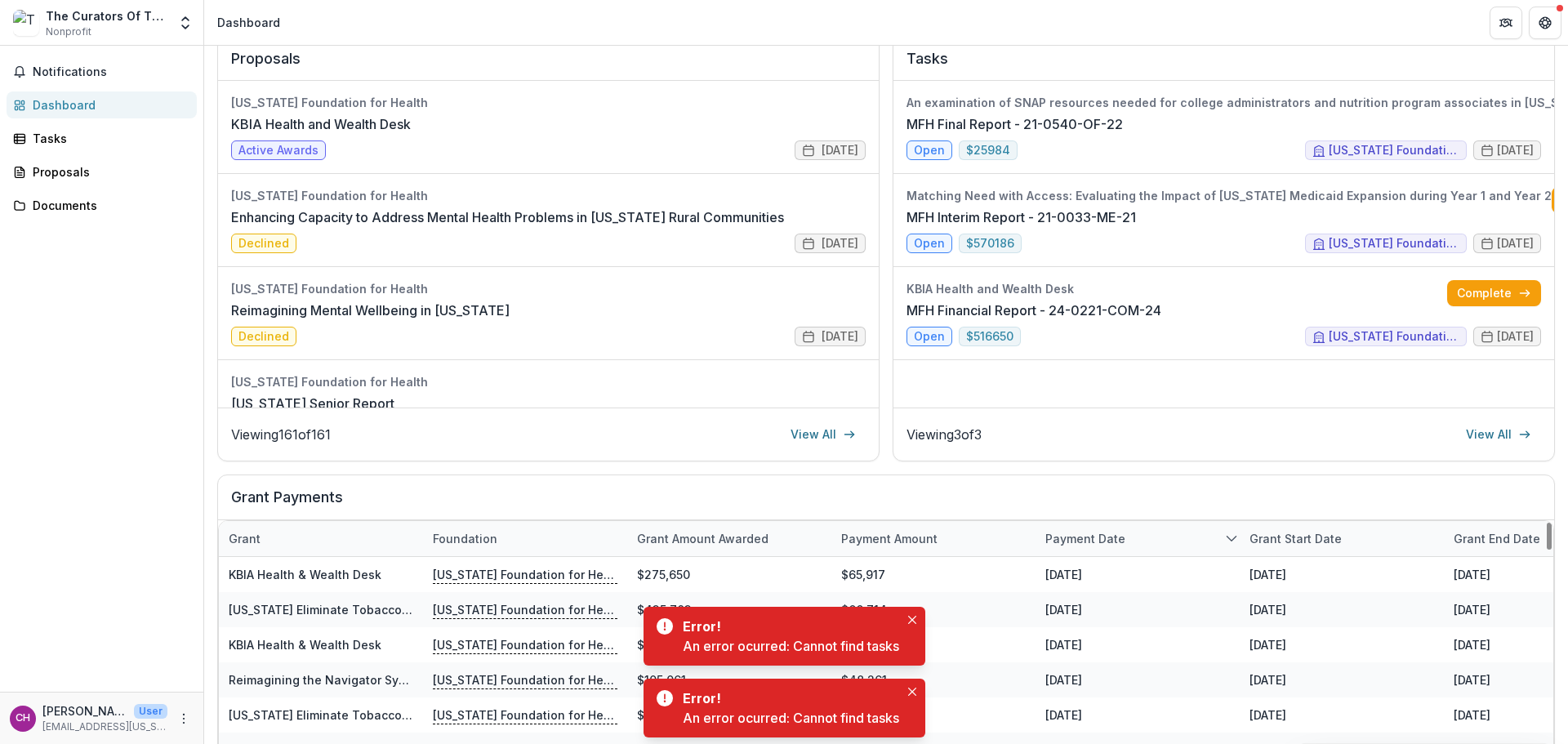
scroll to position [375, 0]
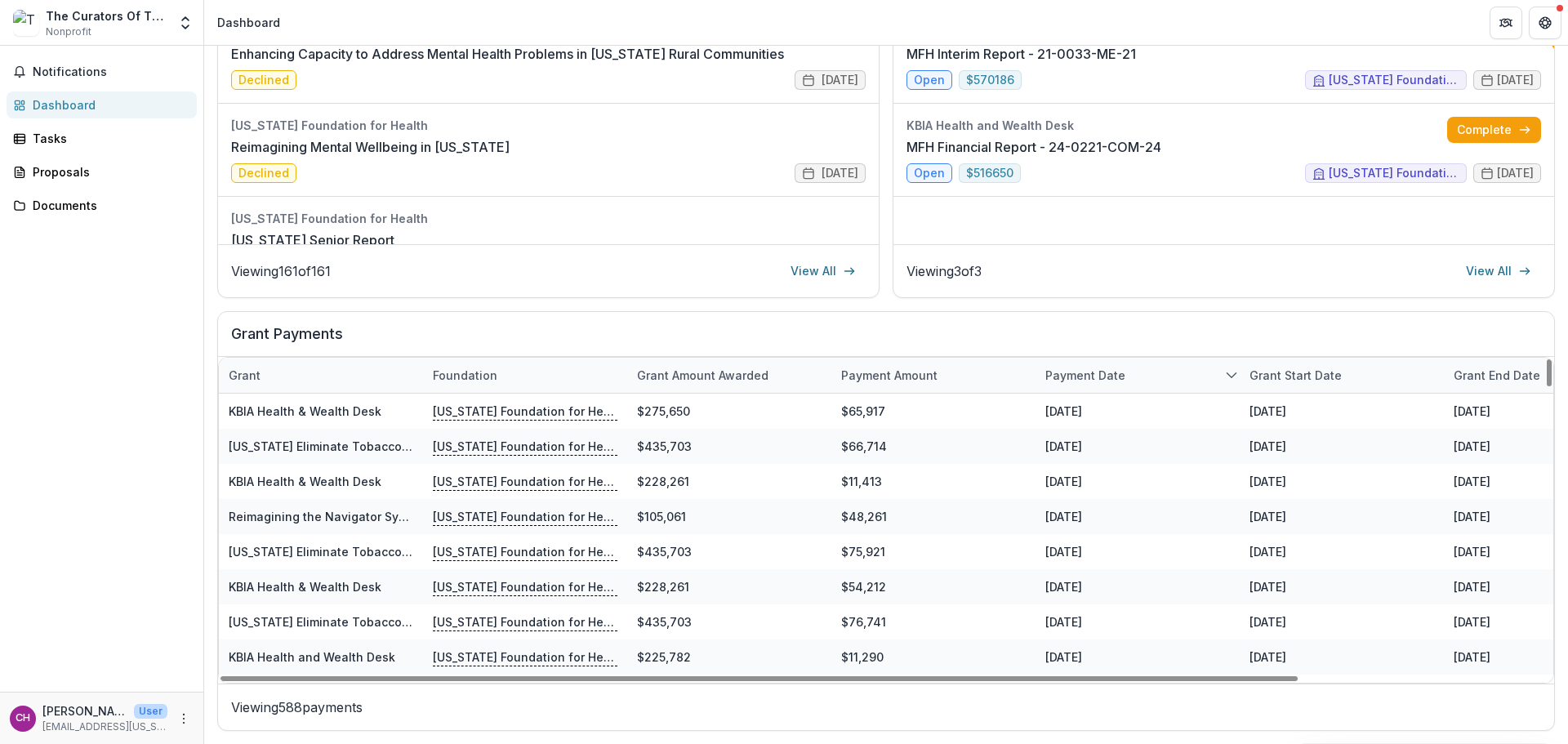
click at [1230, 385] on div "Payment date" at bounding box center [1138, 374] width 204 height 35
click at [1165, 448] on div "Sort Ascending" at bounding box center [1147, 446] width 157 height 14
click at [1162, 337] on h2 "Grant Payments" at bounding box center [886, 340] width 1310 height 31
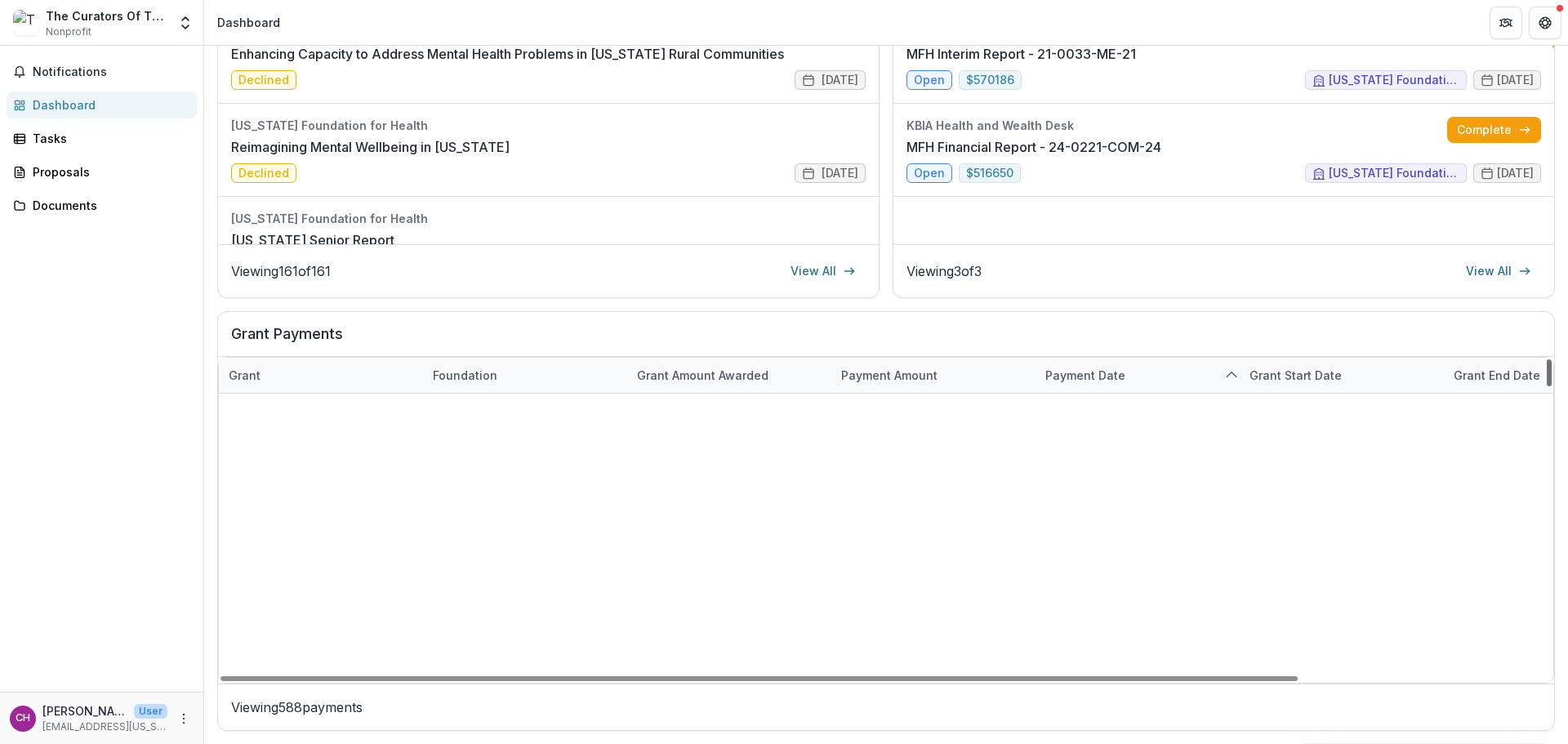
scroll to position [20353, 0]
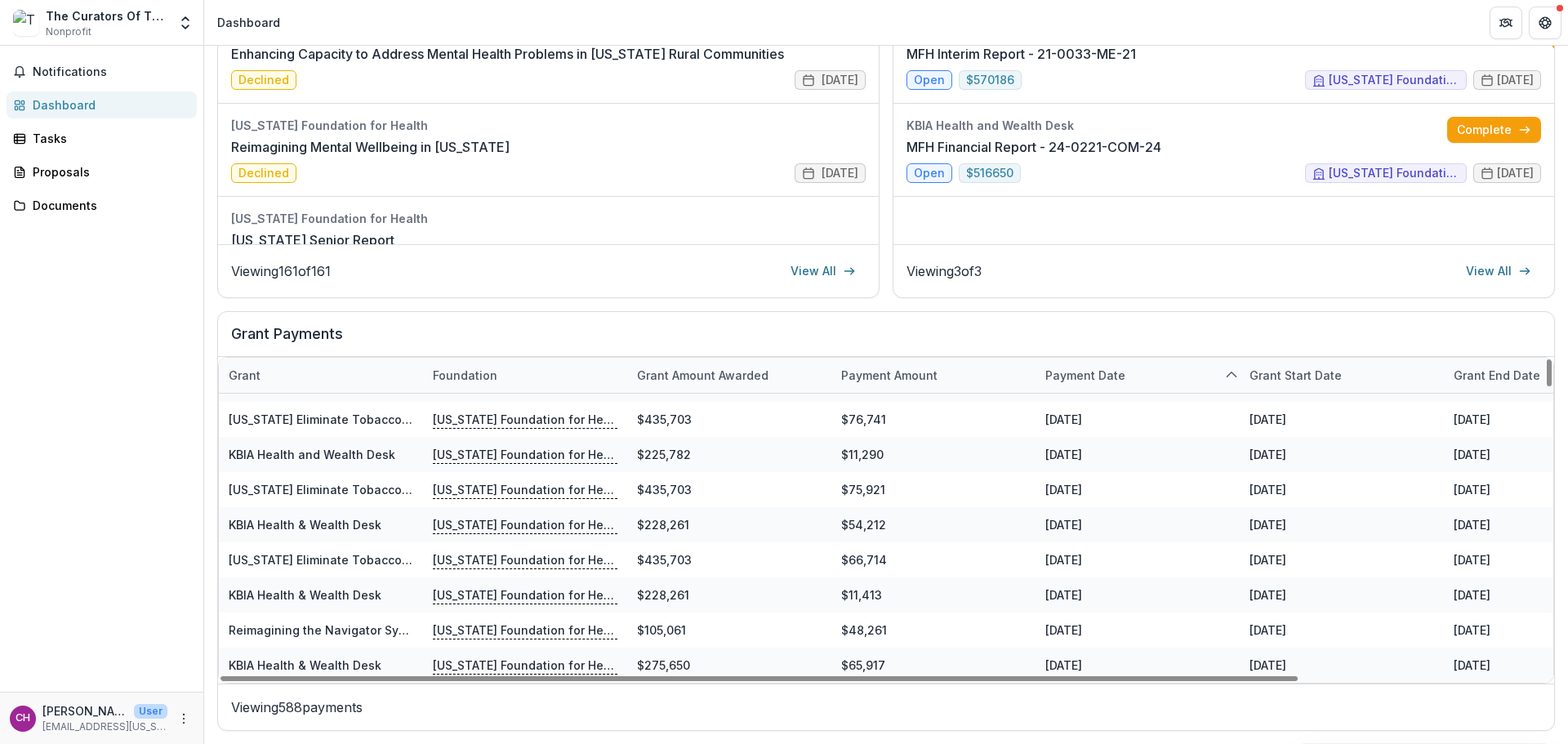
drag, startPoint x: 1547, startPoint y: 372, endPoint x: 1436, endPoint y: 725, distance: 370.0
click at [1547, 386] on div at bounding box center [1549, 372] width 5 height 27
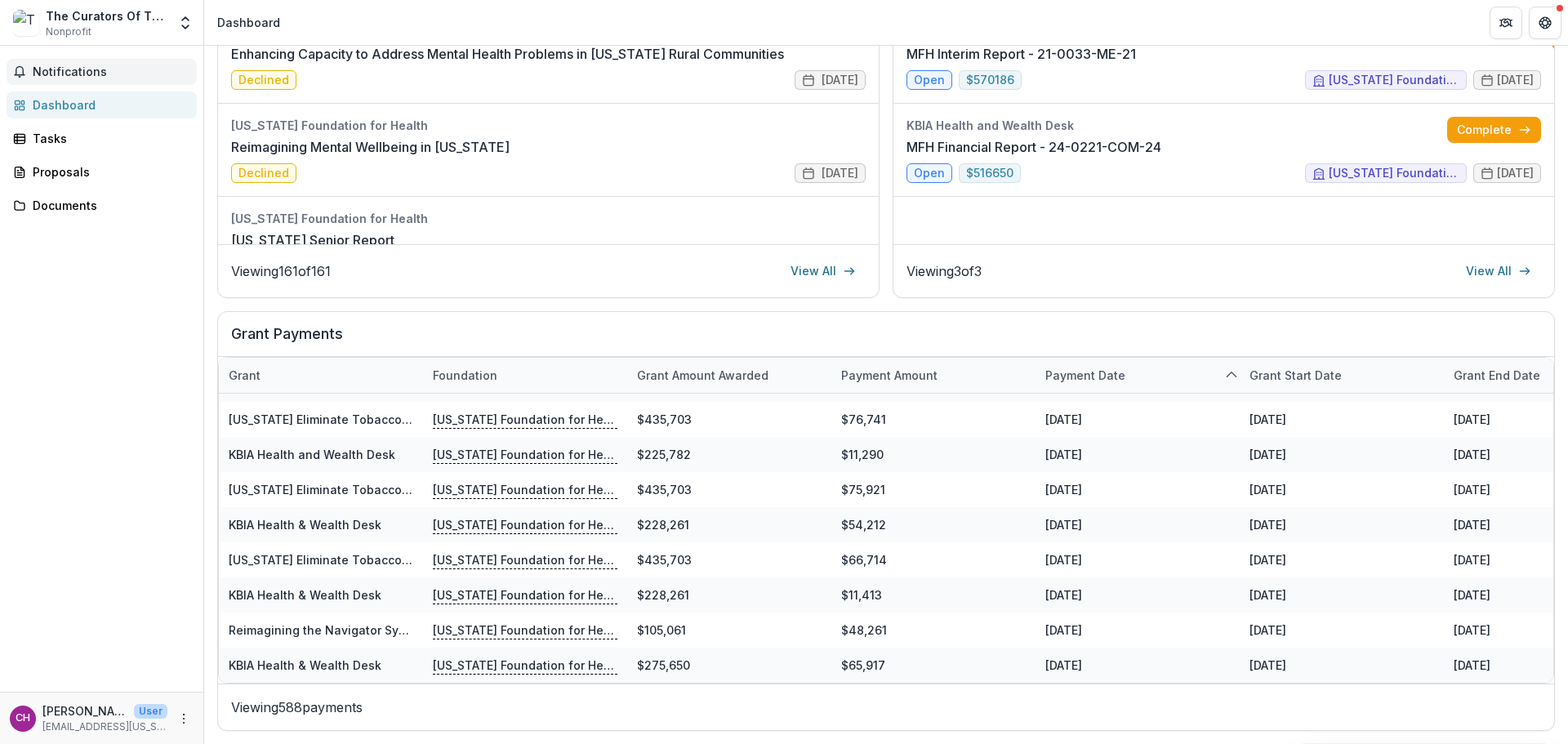
click at [105, 81] on button "Notifications" at bounding box center [102, 71] width 190 height 26
click at [86, 127] on link "Tasks" at bounding box center [102, 138] width 190 height 27
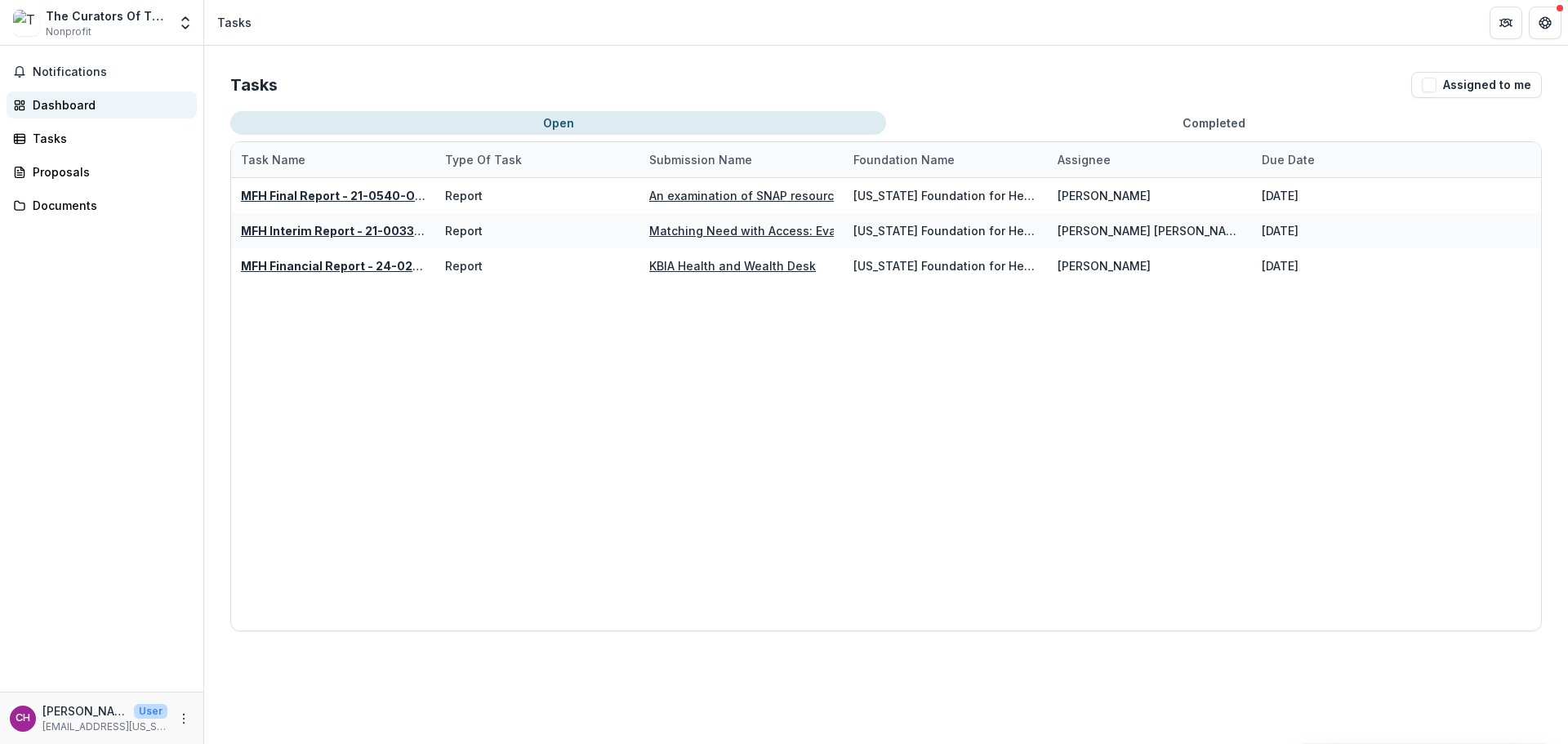
click at [86, 107] on div "Dashboard" at bounding box center [108, 104] width 151 height 17
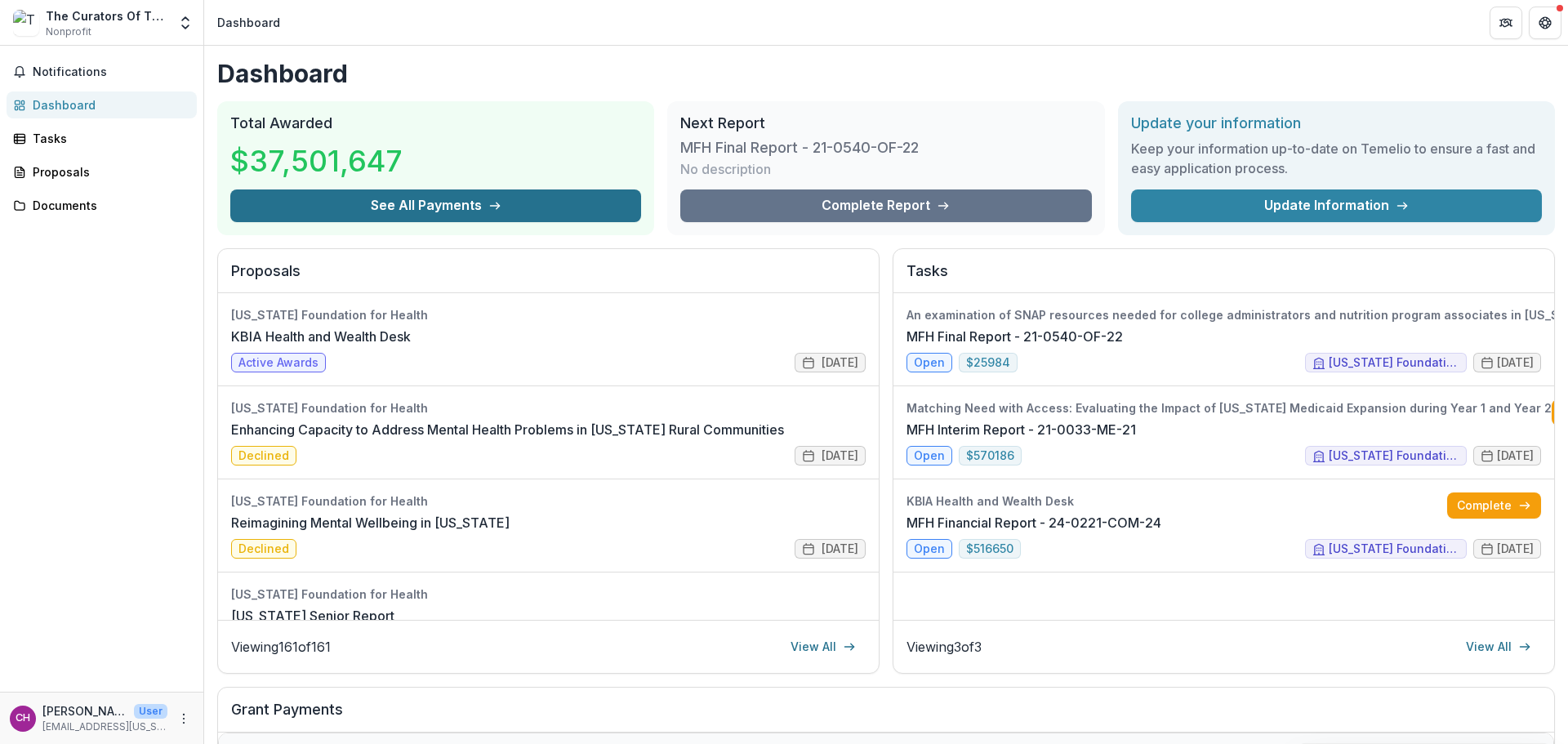
click at [405, 197] on button "See All Payments" at bounding box center [435, 205] width 411 height 33
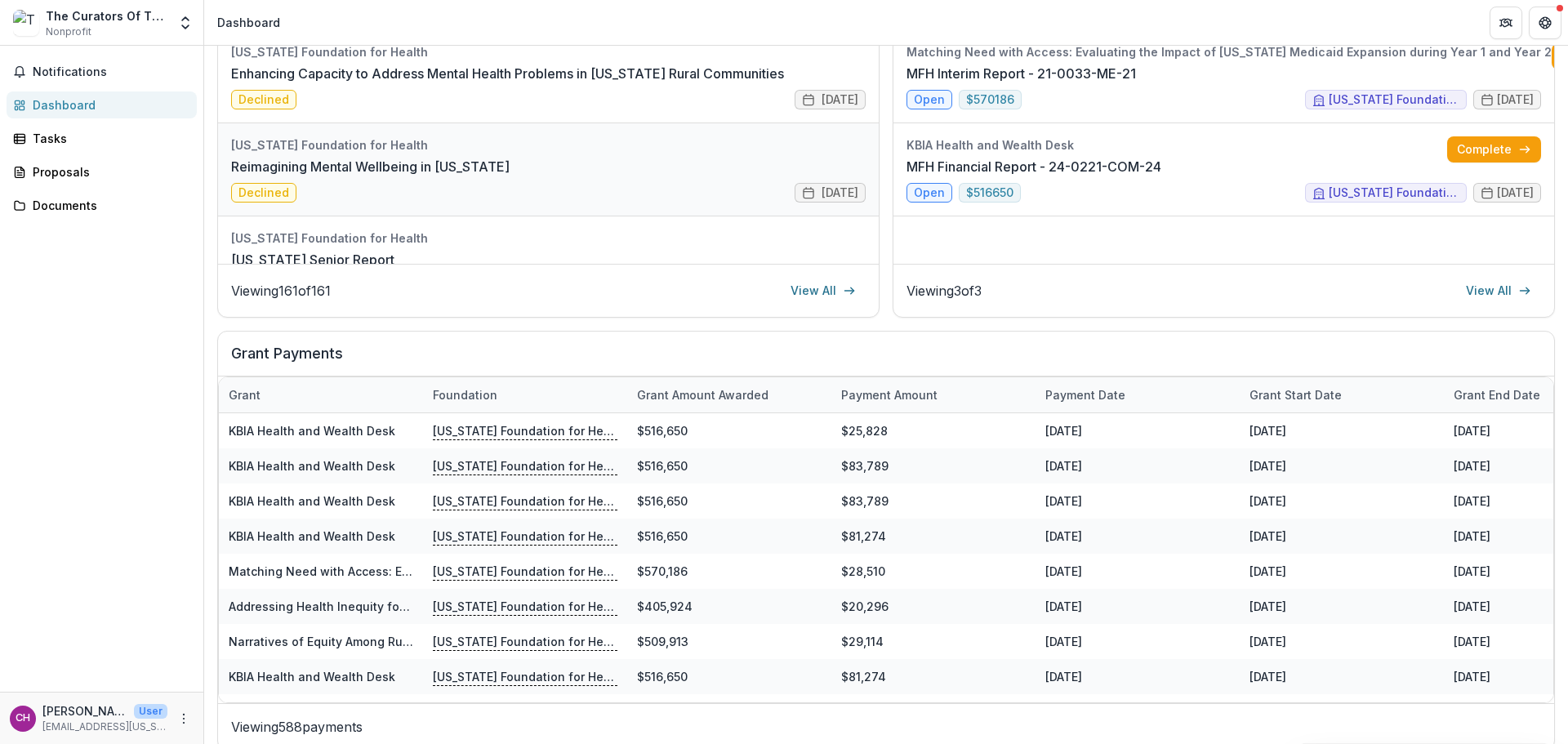
scroll to position [363, 0]
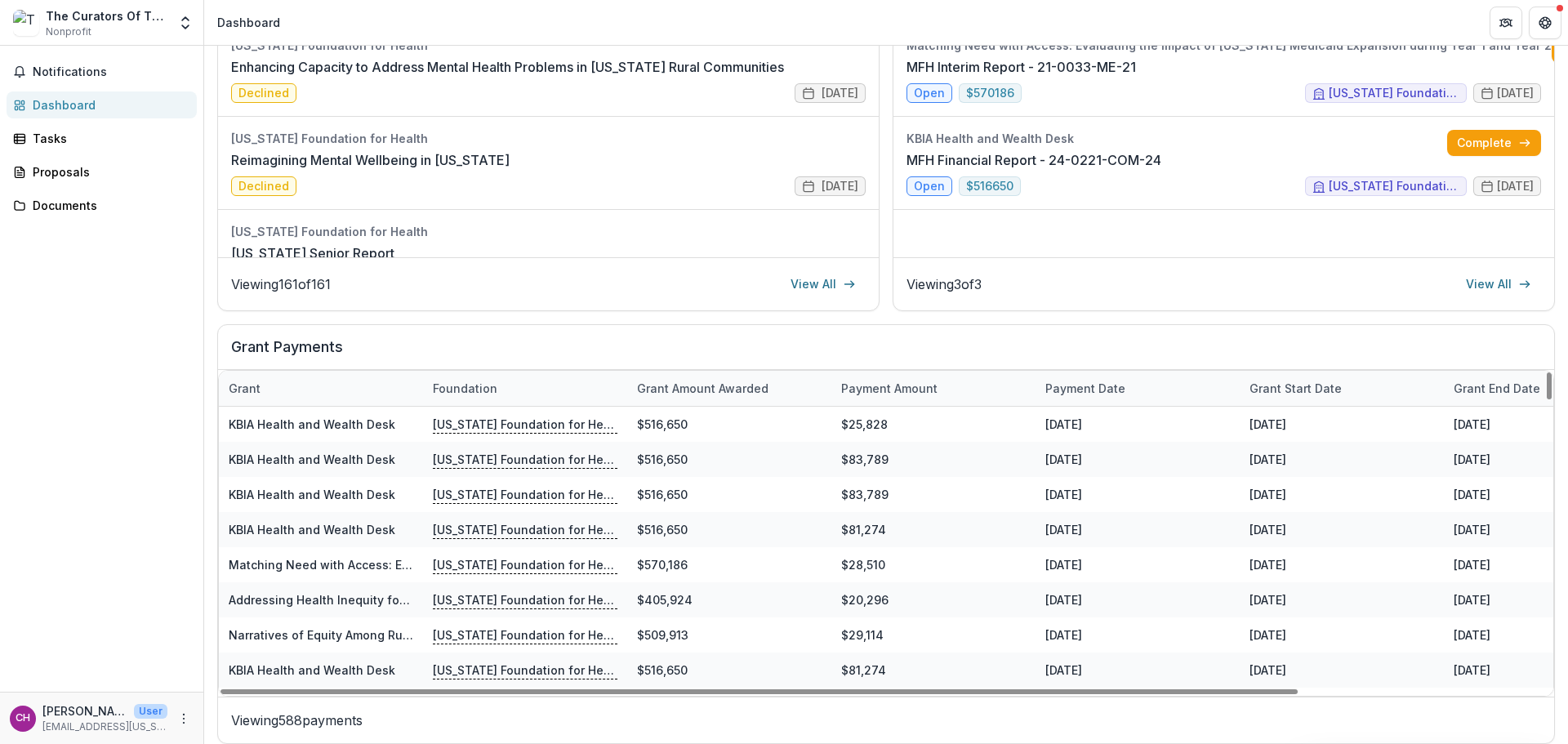
drag, startPoint x: 895, startPoint y: 389, endPoint x: 885, endPoint y: 386, distance: 10.4
click at [885, 386] on div "Payment Amount" at bounding box center [889, 387] width 116 height 17
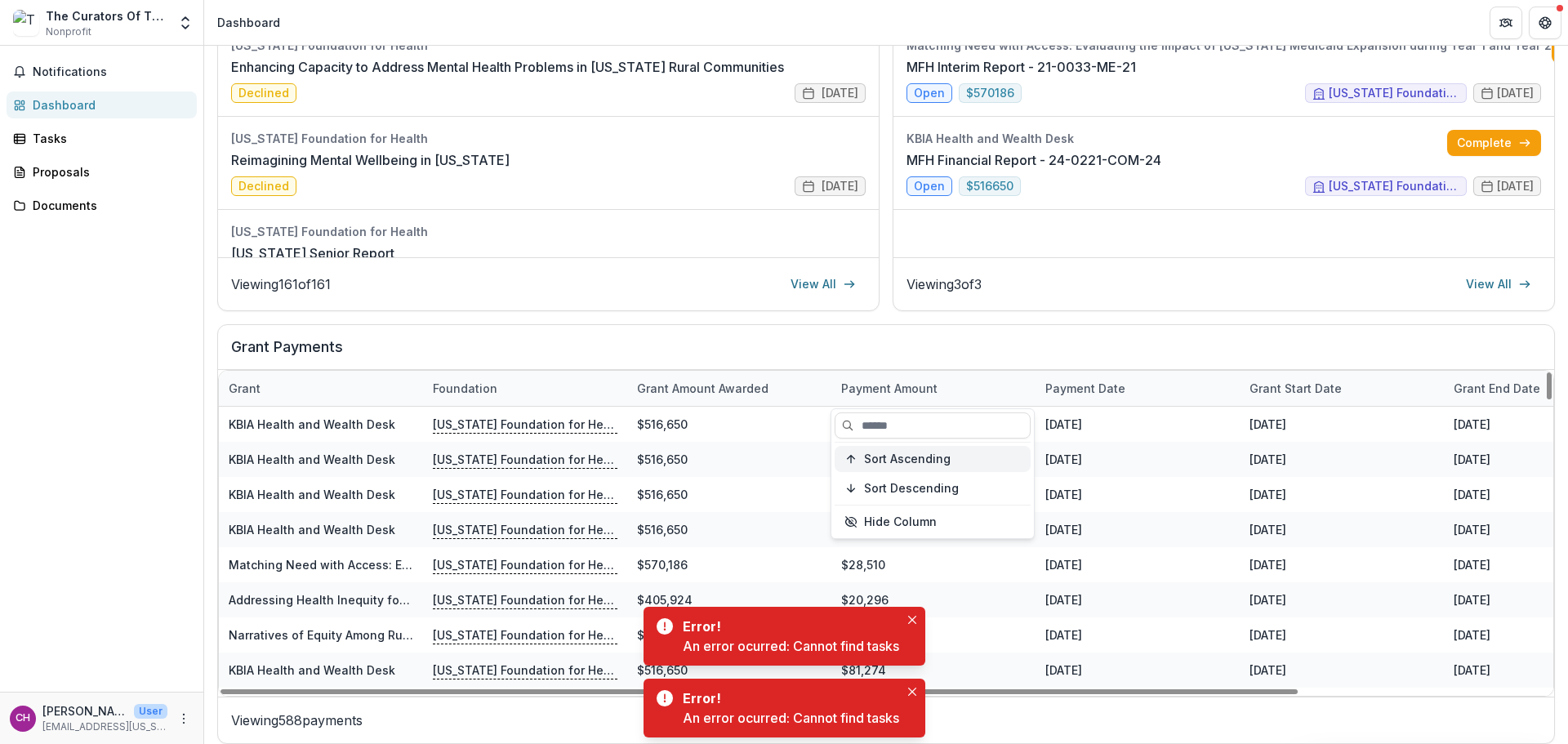
click at [892, 457] on span "Sort Ascending" at bounding box center [907, 460] width 86 height 14
click at [905, 484] on span "Sort Descending" at bounding box center [912, 488] width 95 height 14
click at [790, 341] on h2 "Grant Payments" at bounding box center [886, 353] width 1310 height 31
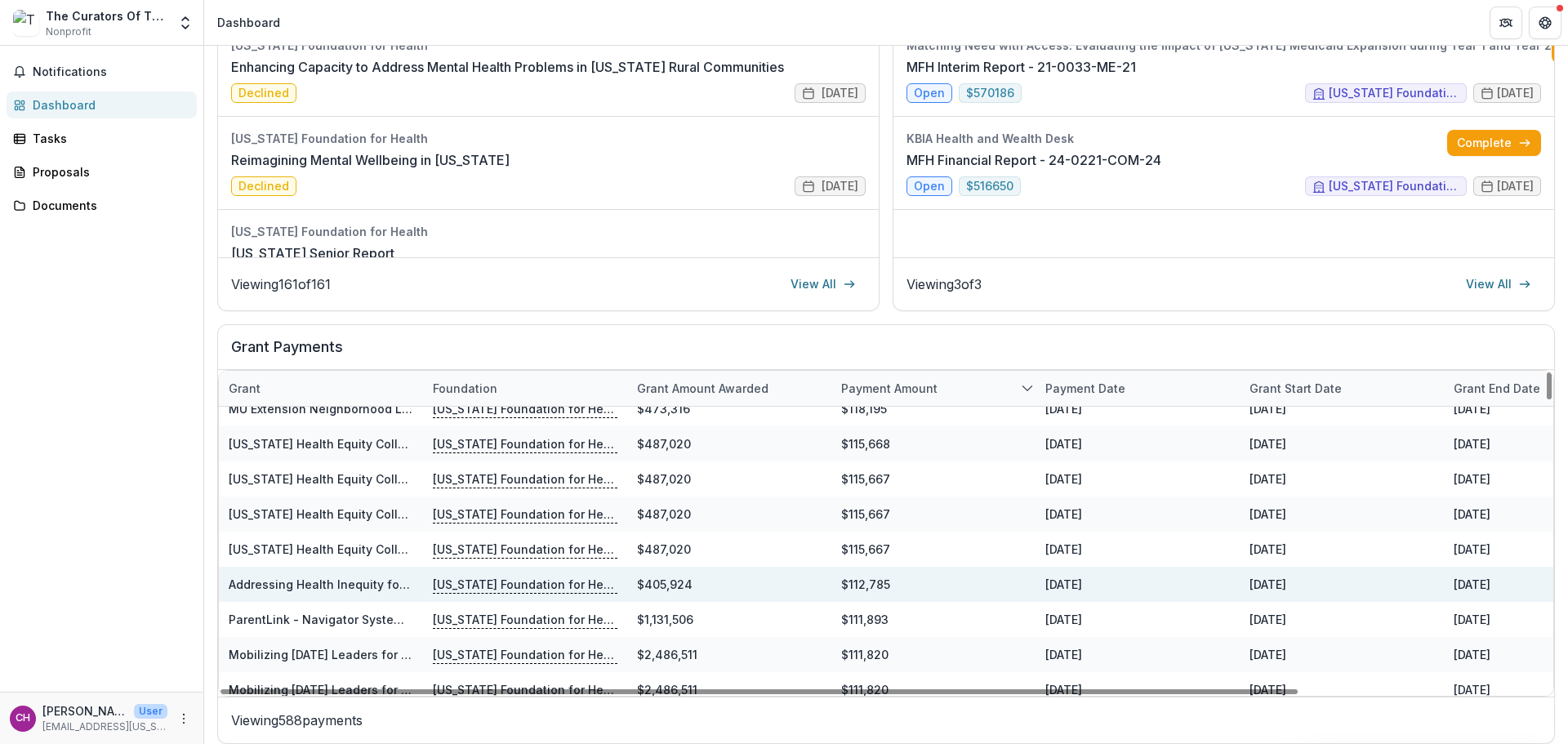
scroll to position [2612, 0]
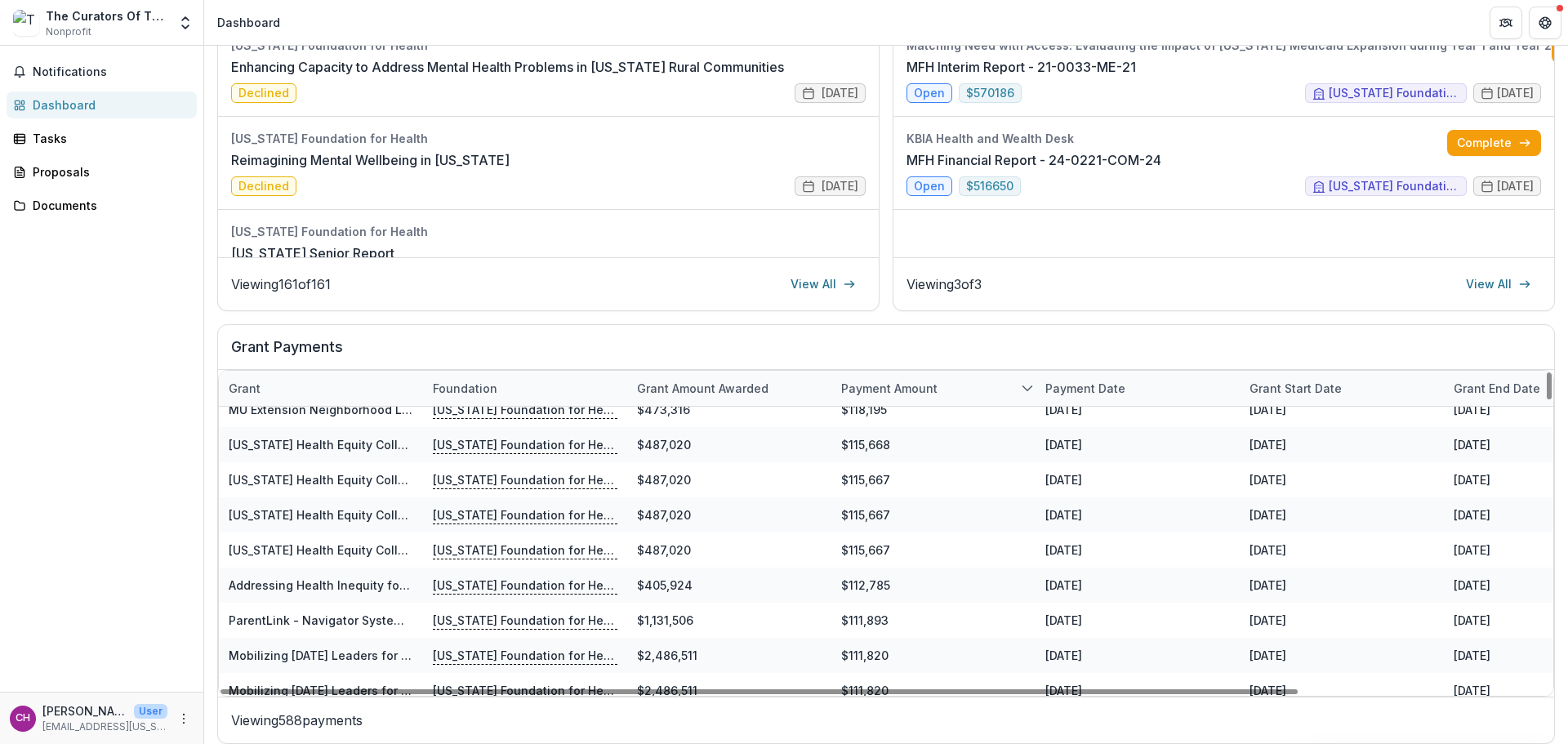
click at [1087, 389] on div "Payment date" at bounding box center [1085, 387] width 100 height 17
click at [1097, 485] on span "Sort Descending" at bounding box center [1116, 488] width 95 height 14
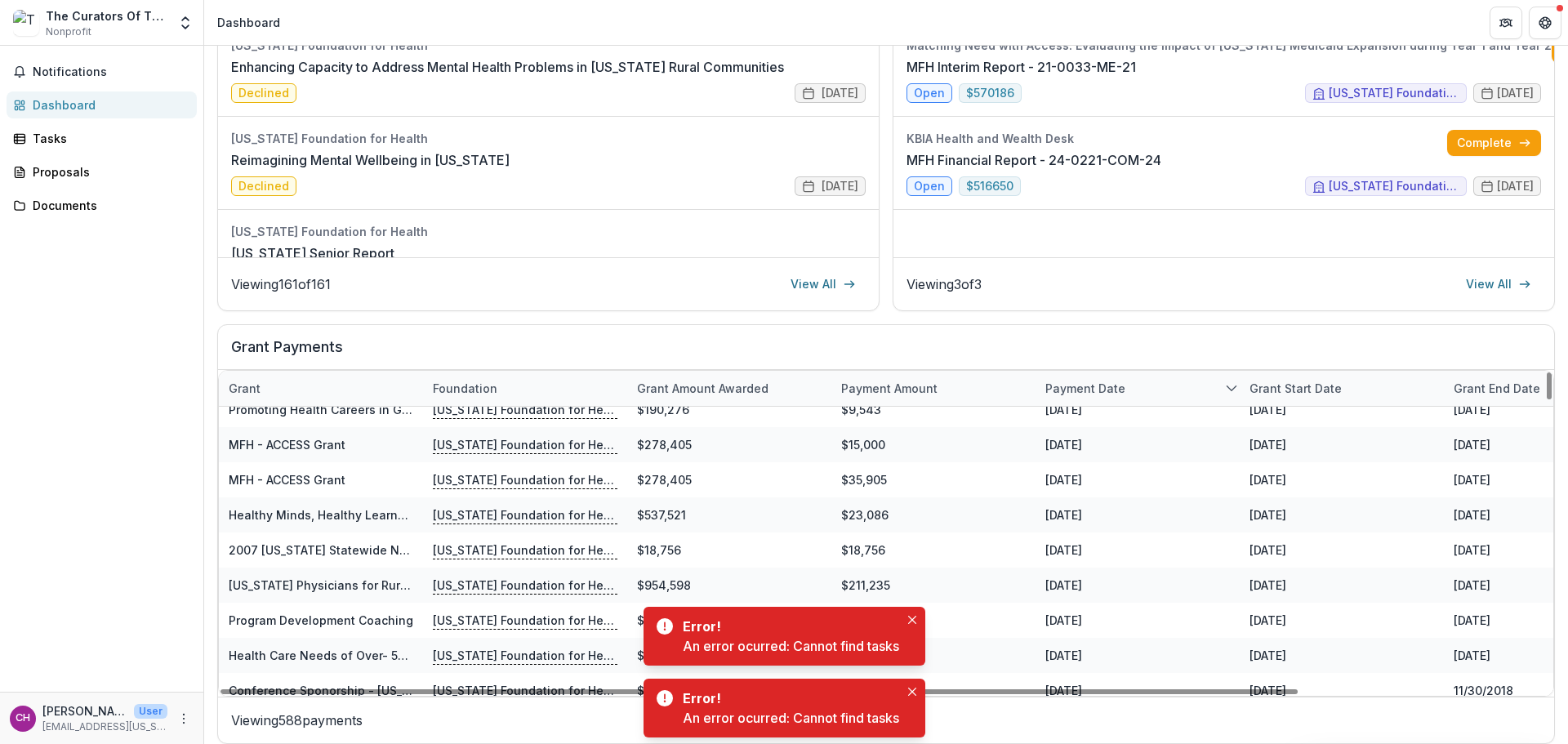
click at [1038, 335] on div "Grant Payments" at bounding box center [886, 347] width 1336 height 45
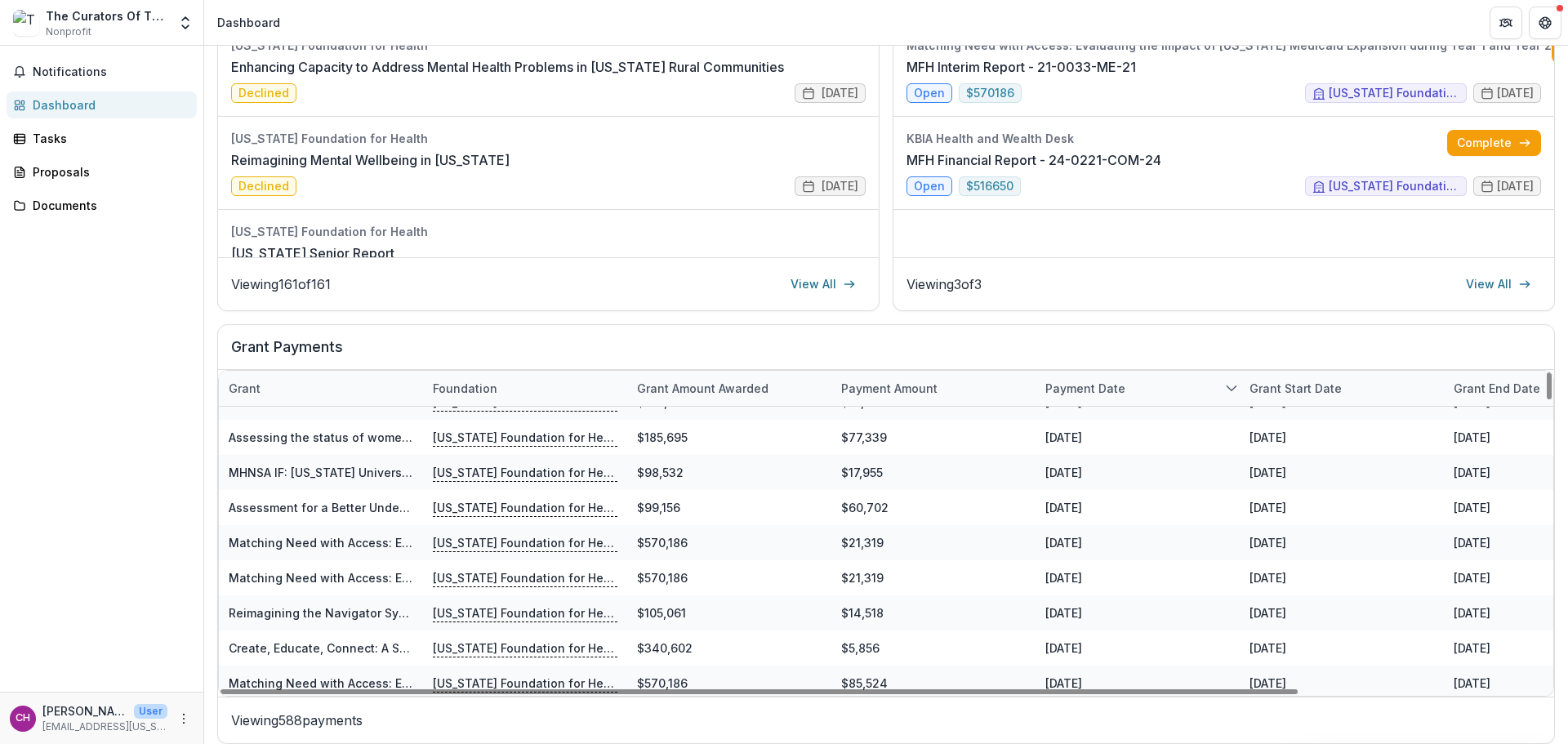
scroll to position [17715, 0]
